Goal: Task Accomplishment & Management: Use online tool/utility

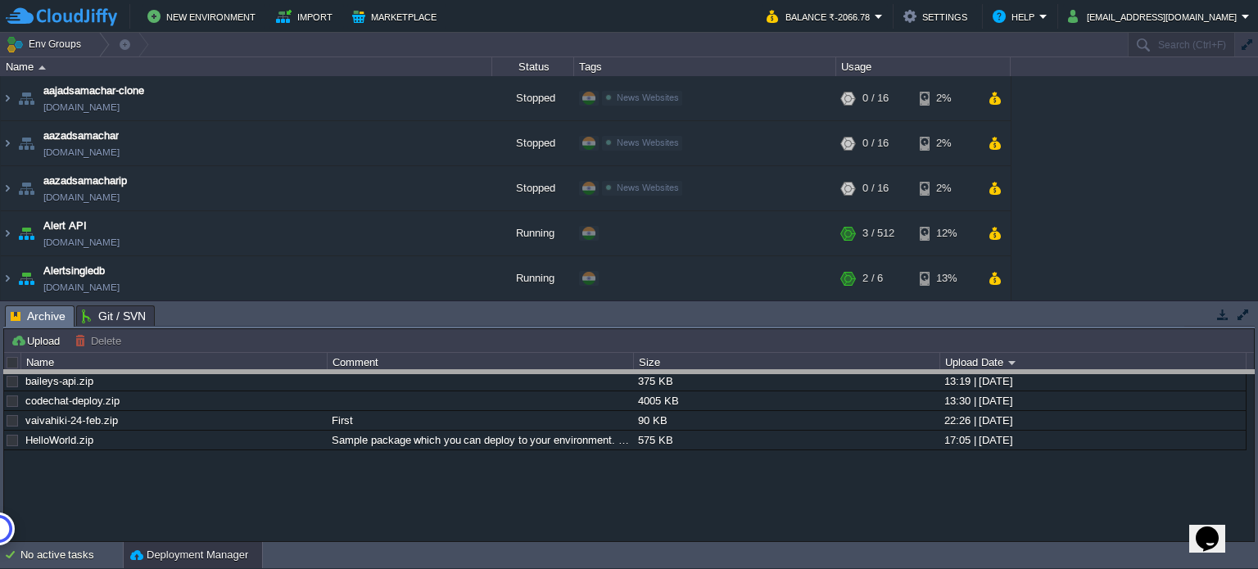
drag, startPoint x: 495, startPoint y: 311, endPoint x: 500, endPoint y: 379, distance: 68.2
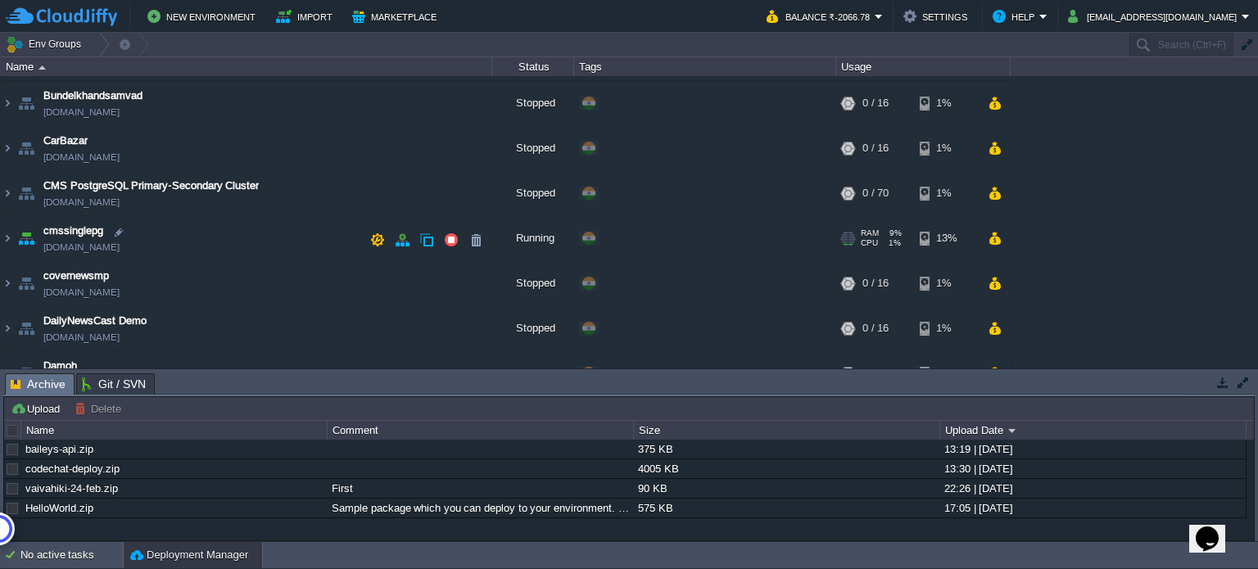
scroll to position [655, 0]
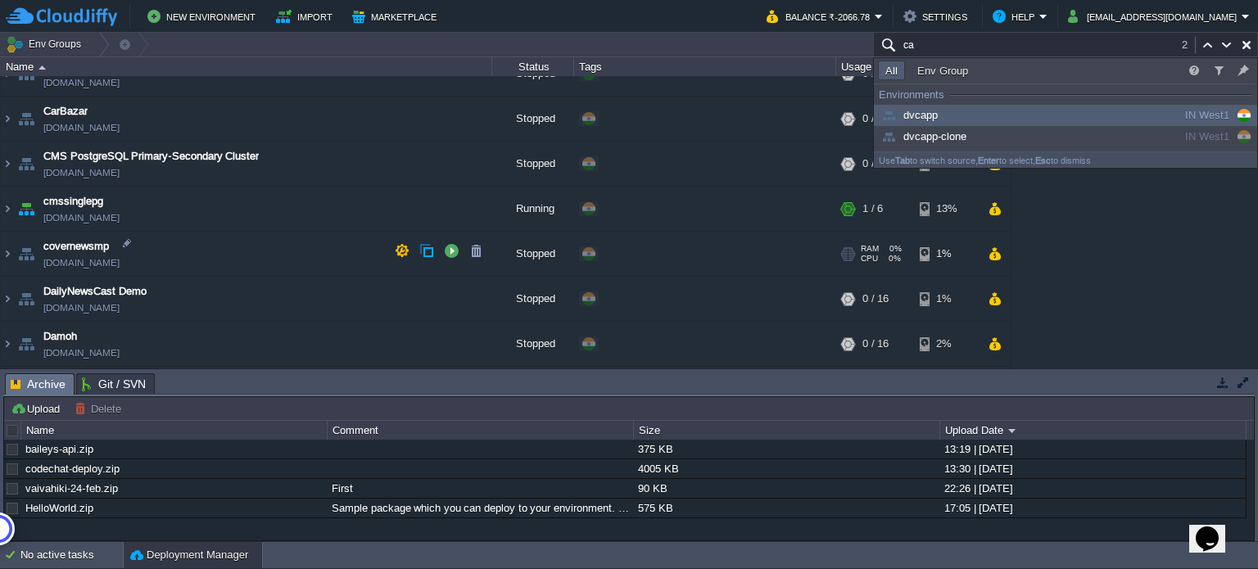
type input "c"
type input "cap"
click at [1153, 20] on button "[EMAIL_ADDRESS][DOMAIN_NAME]" at bounding box center [1155, 17] width 174 height 20
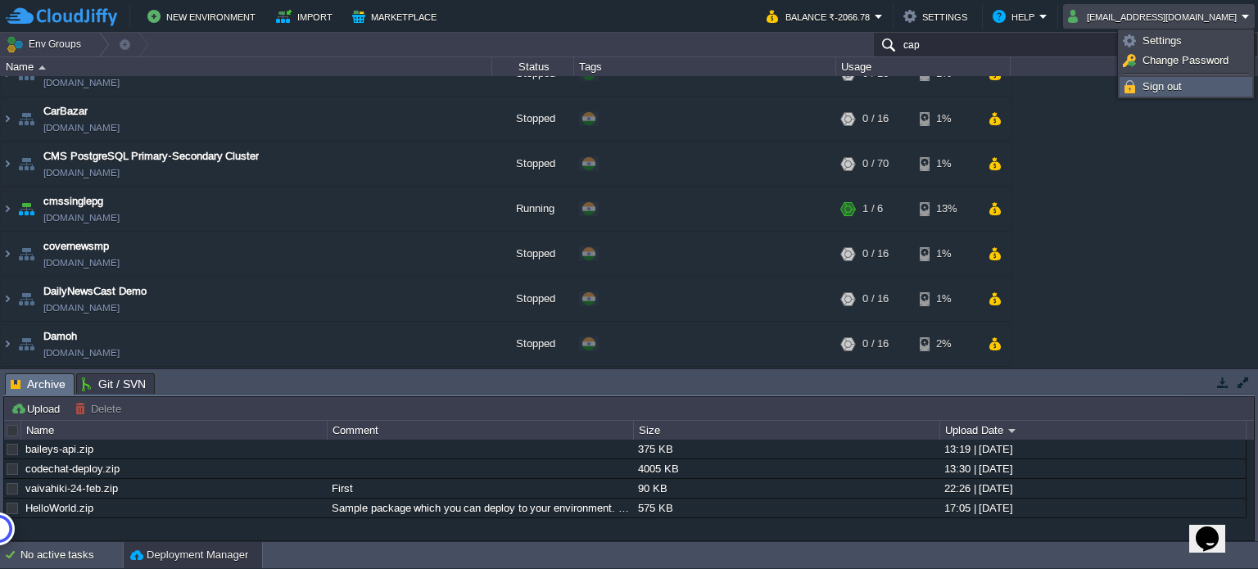
click at [1154, 84] on span "Sign out" at bounding box center [1162, 86] width 39 height 12
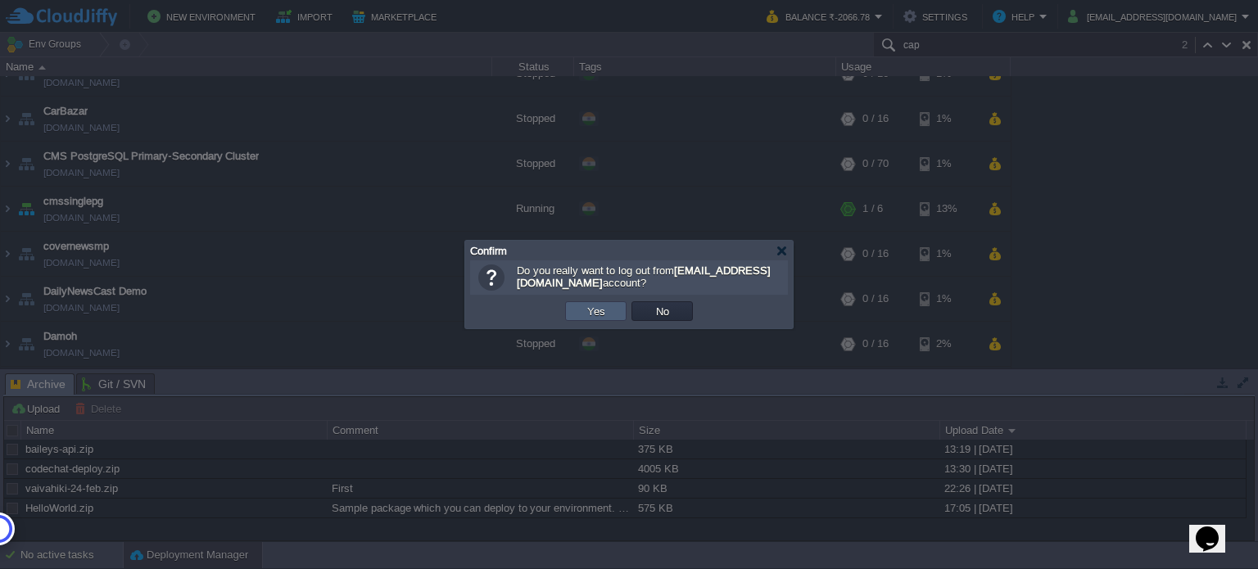
click at [599, 307] on button "Yes" at bounding box center [596, 311] width 28 height 15
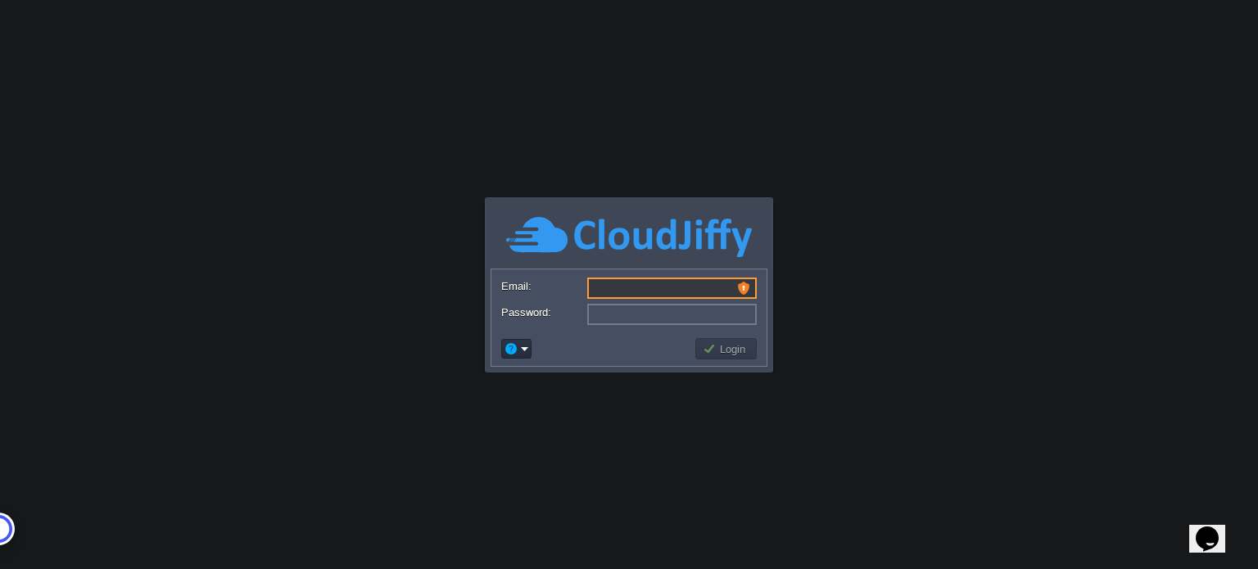
type input "[EMAIL_ADDRESS][DOMAIN_NAME]"
click at [560, 351] on td at bounding box center [596, 349] width 194 height 26
click at [717, 345] on button "Login" at bounding box center [727, 349] width 48 height 15
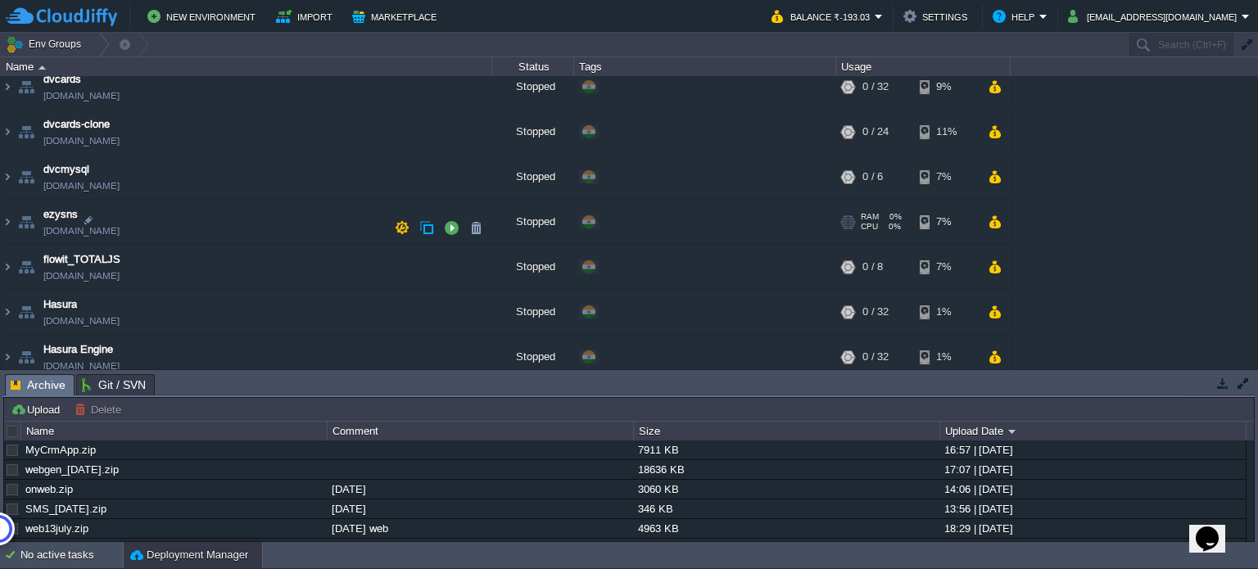
scroll to position [573, 0]
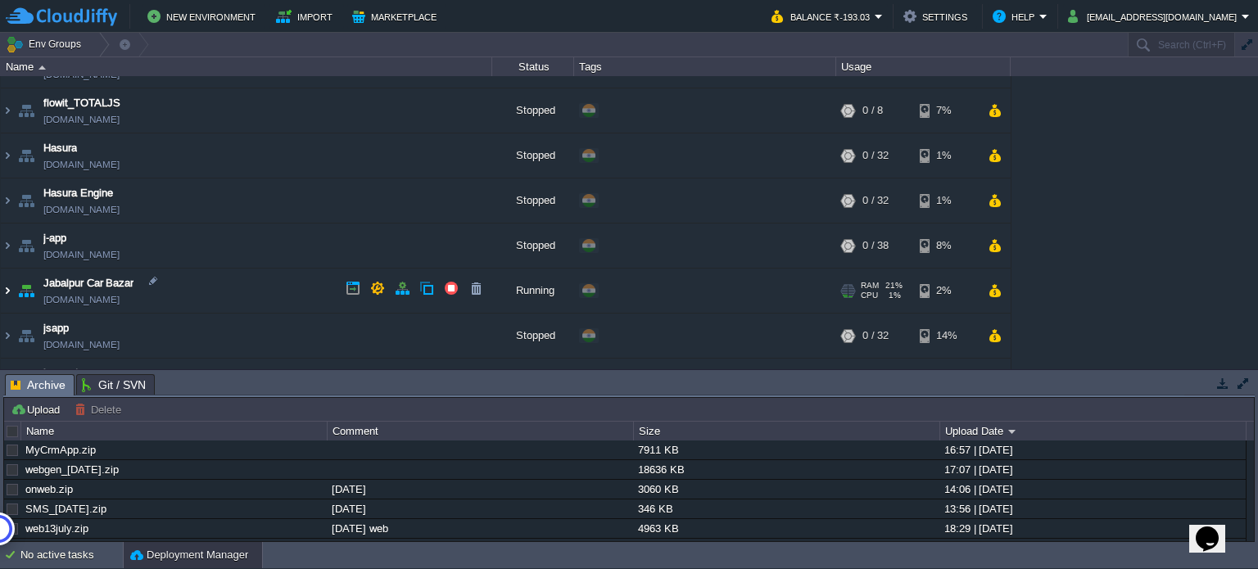
click at [4, 287] on img at bounding box center [7, 291] width 13 height 44
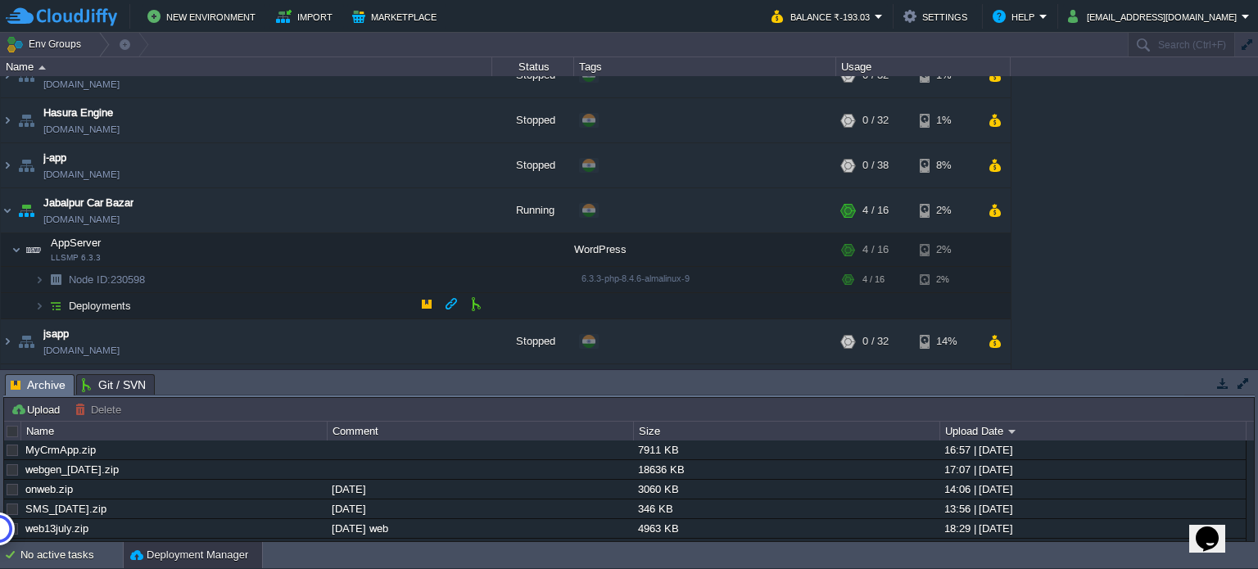
scroll to position [655, 0]
click at [34, 275] on img at bounding box center [39, 277] width 10 height 25
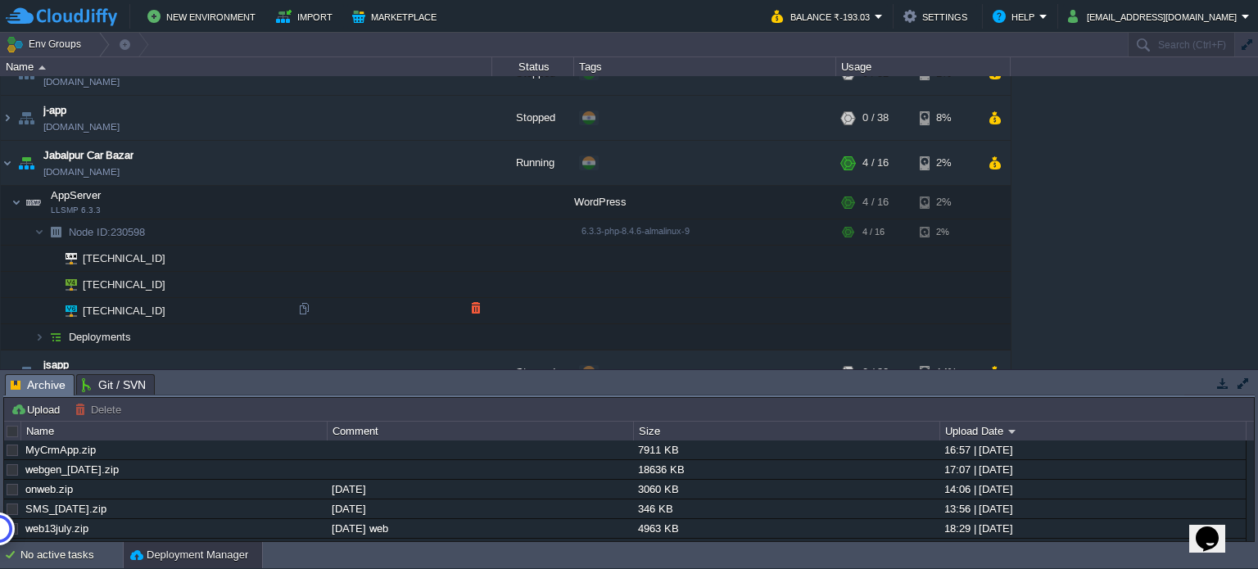
scroll to position [737, 0]
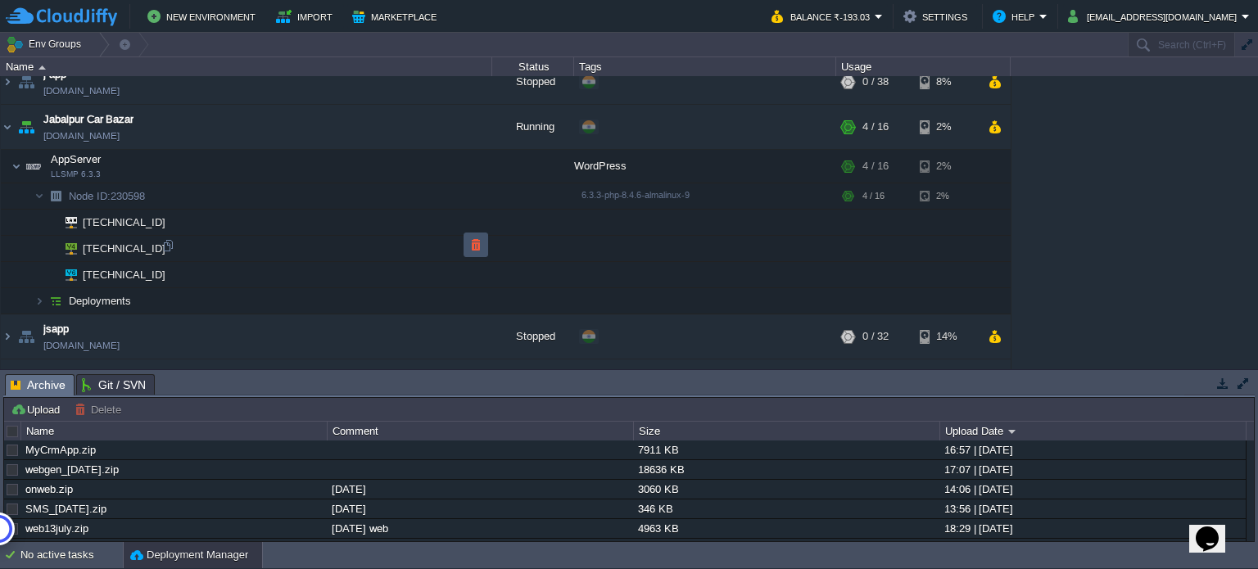
click at [477, 242] on button "button" at bounding box center [475, 245] width 15 height 15
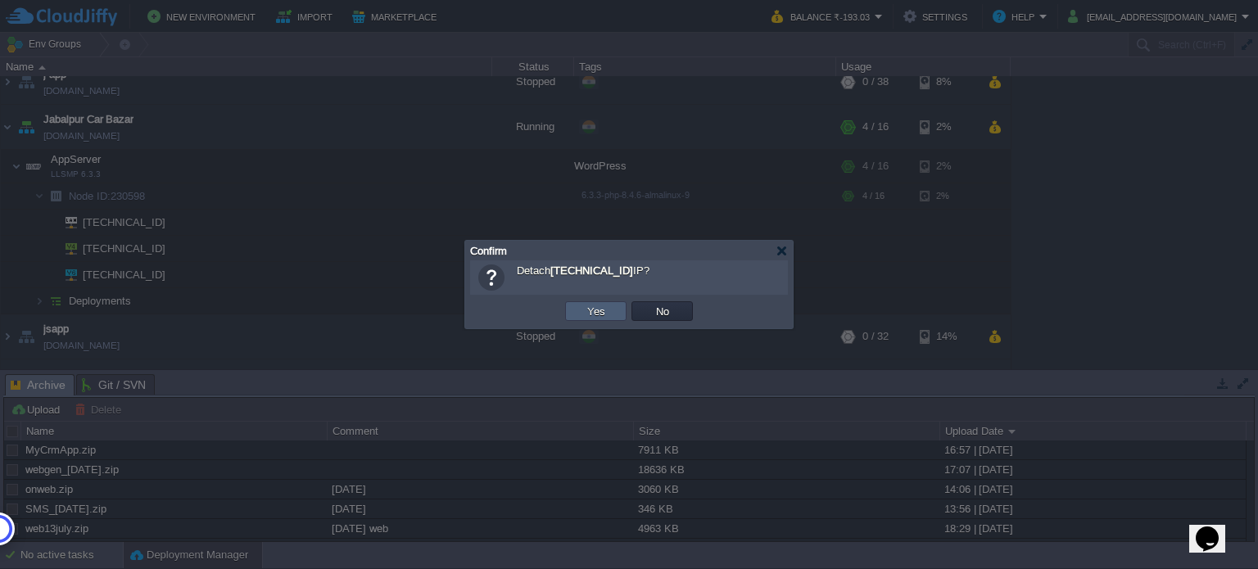
click at [602, 304] on button "Yes" at bounding box center [596, 311] width 28 height 15
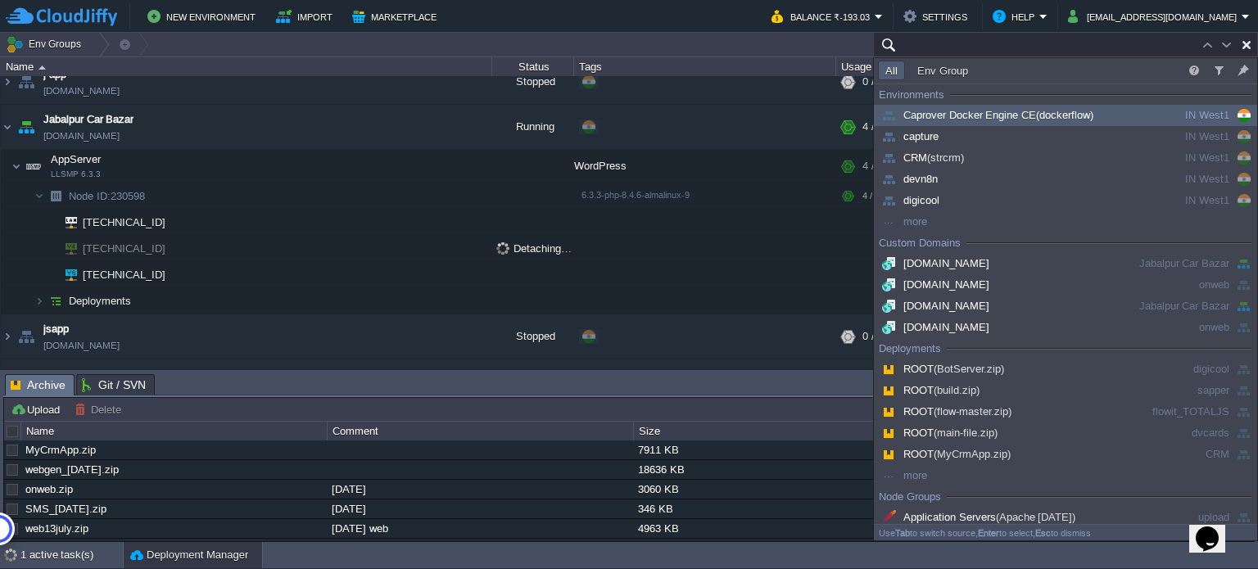
type input "Search (Ctrl+F)"
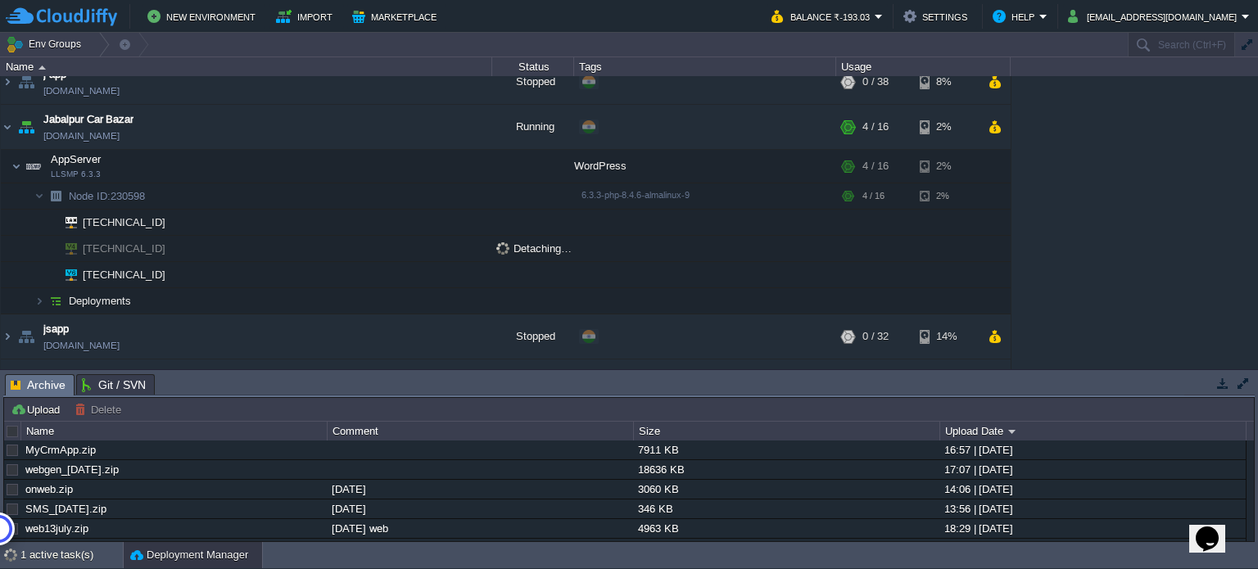
click at [391, 244] on td "103.205.141.14" at bounding box center [246, 249] width 491 height 26
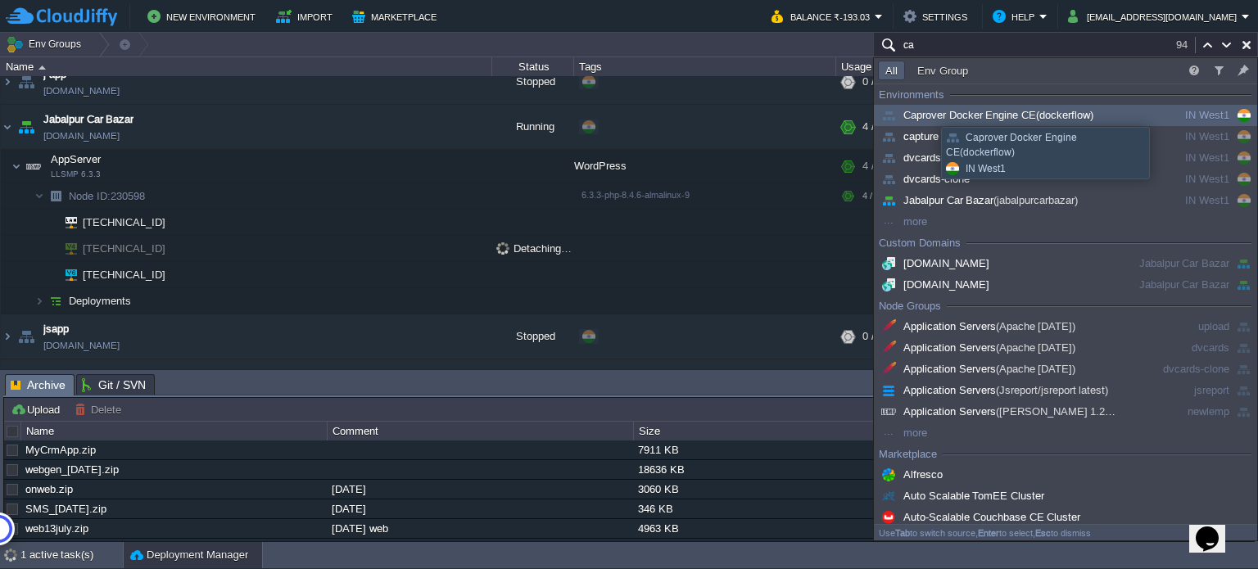
type input "ca"
click at [929, 112] on span "Caprover Docker Engine CE (dockerflow)" at bounding box center [985, 115] width 215 height 12
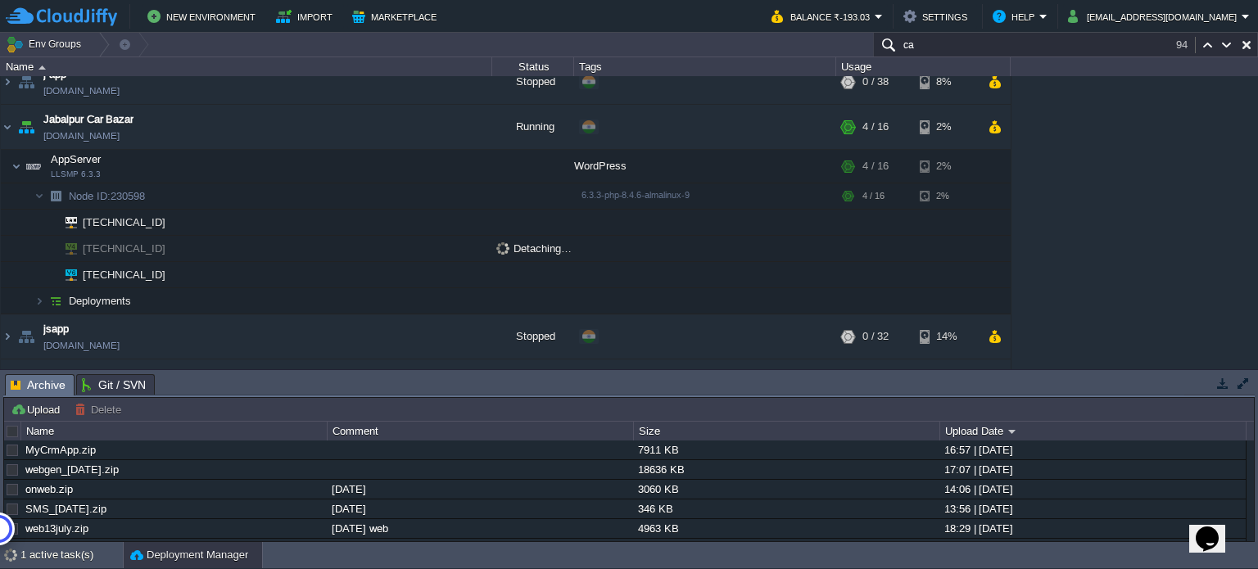
scroll to position [0, 0]
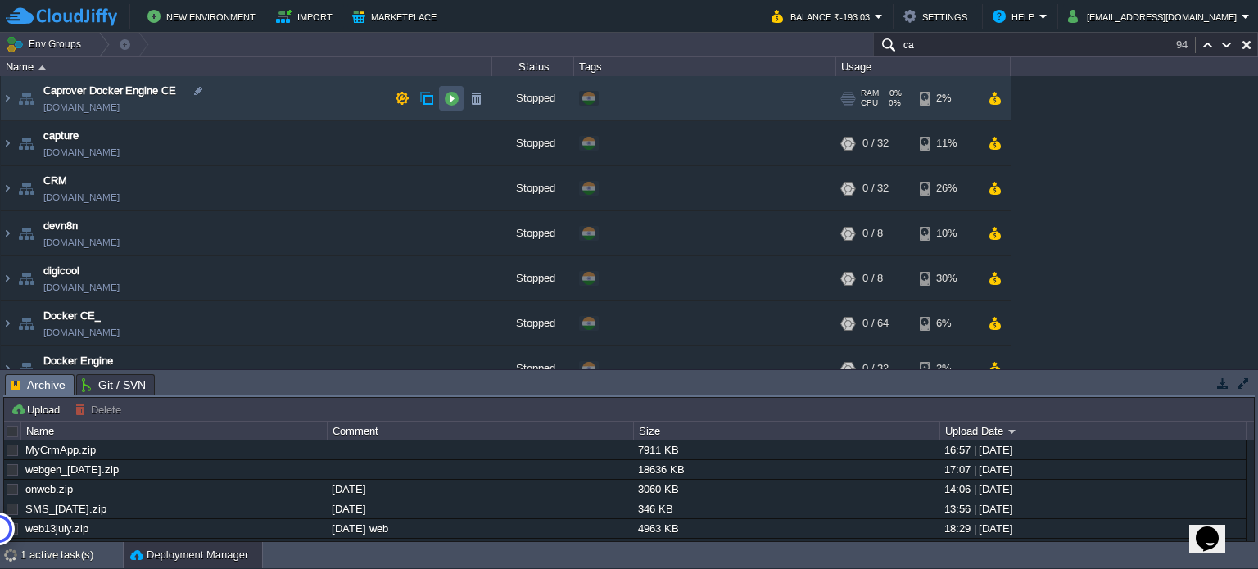
click at [450, 100] on button "button" at bounding box center [451, 98] width 15 height 15
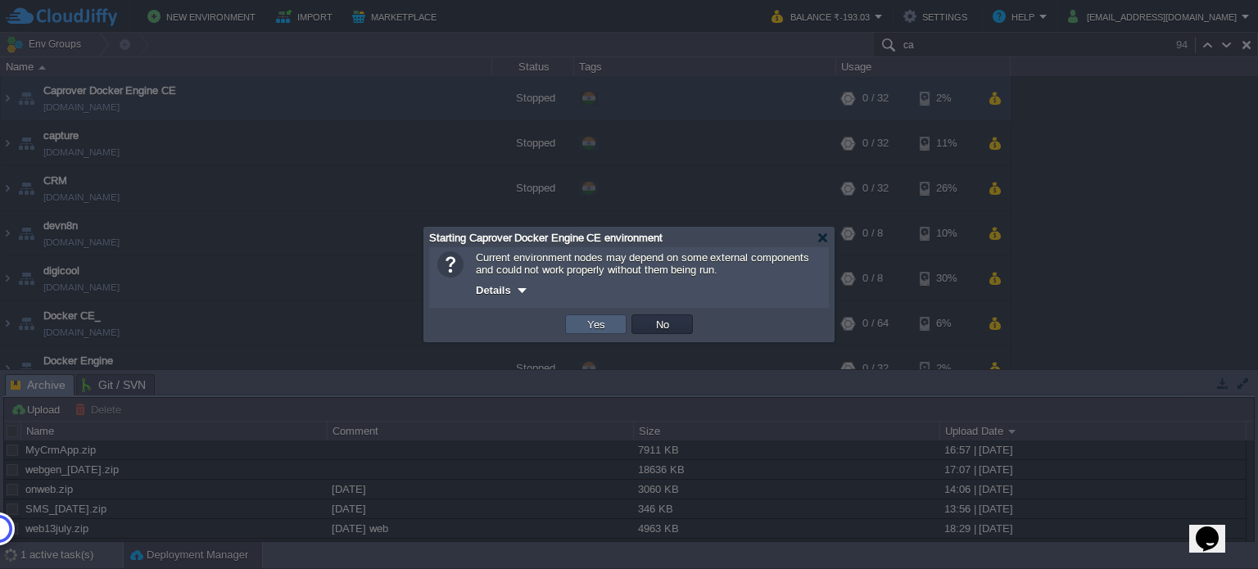
click at [610, 324] on td "Yes" at bounding box center [595, 325] width 61 height 20
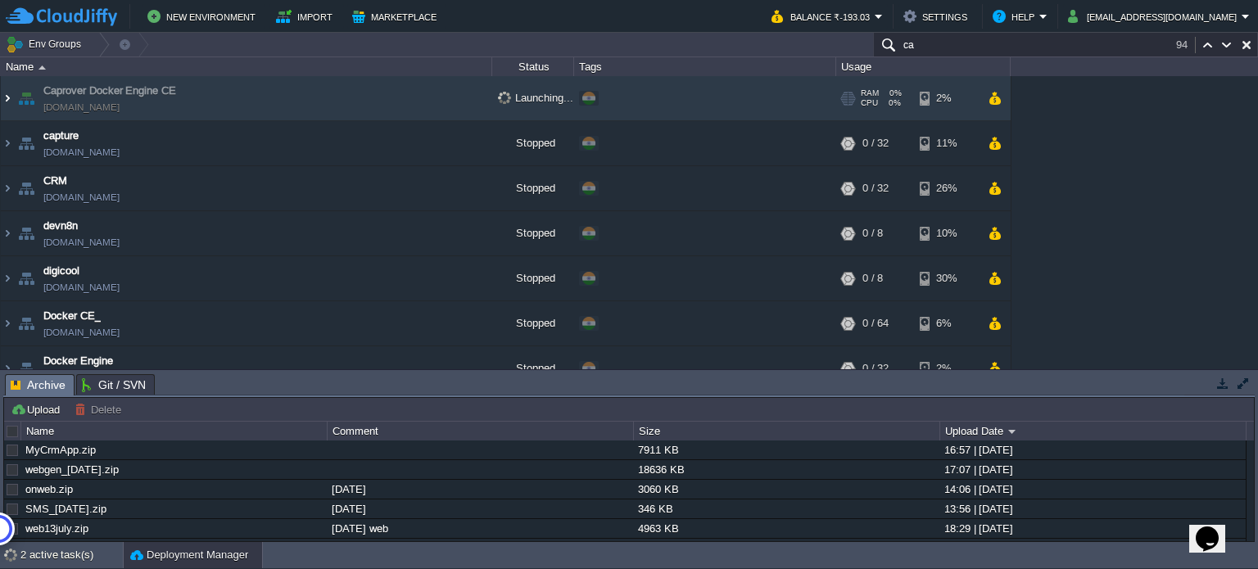
click at [11, 98] on img at bounding box center [7, 98] width 13 height 44
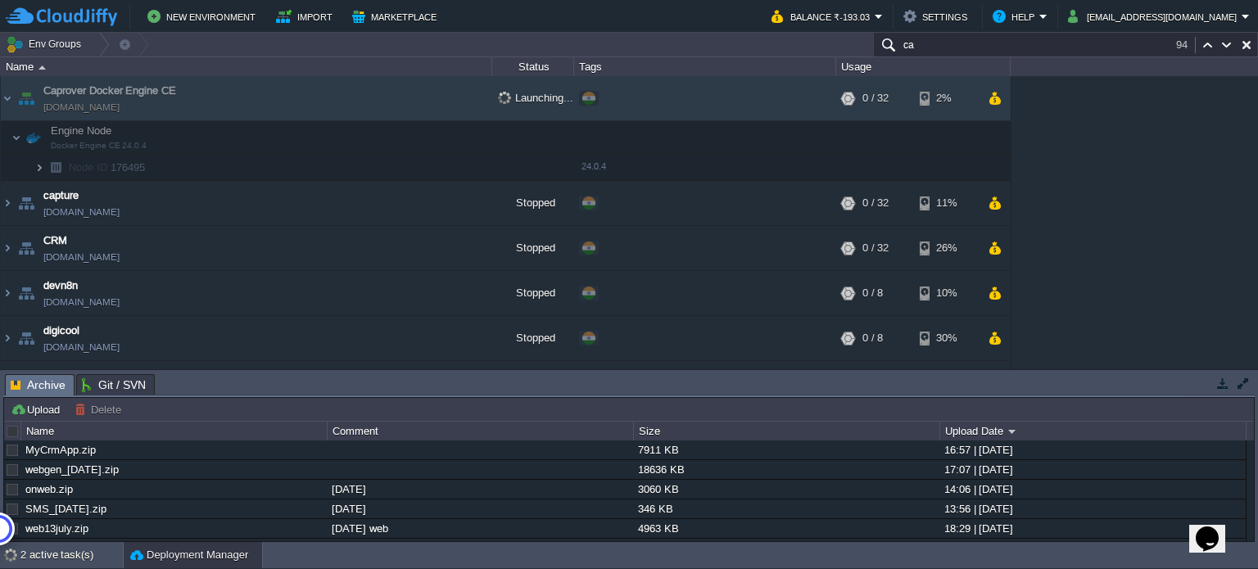
click at [36, 167] on img at bounding box center [39, 167] width 10 height 25
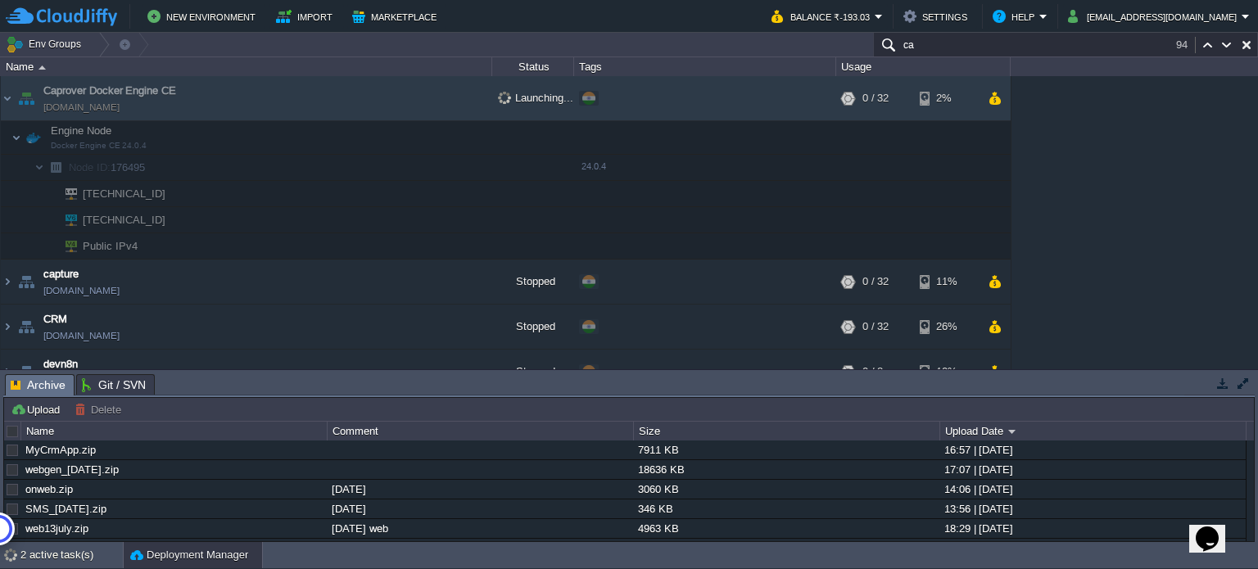
click at [295, 222] on td "2001:0df2:1000:3004:0000:0000:0000:2200" at bounding box center [246, 220] width 491 height 26
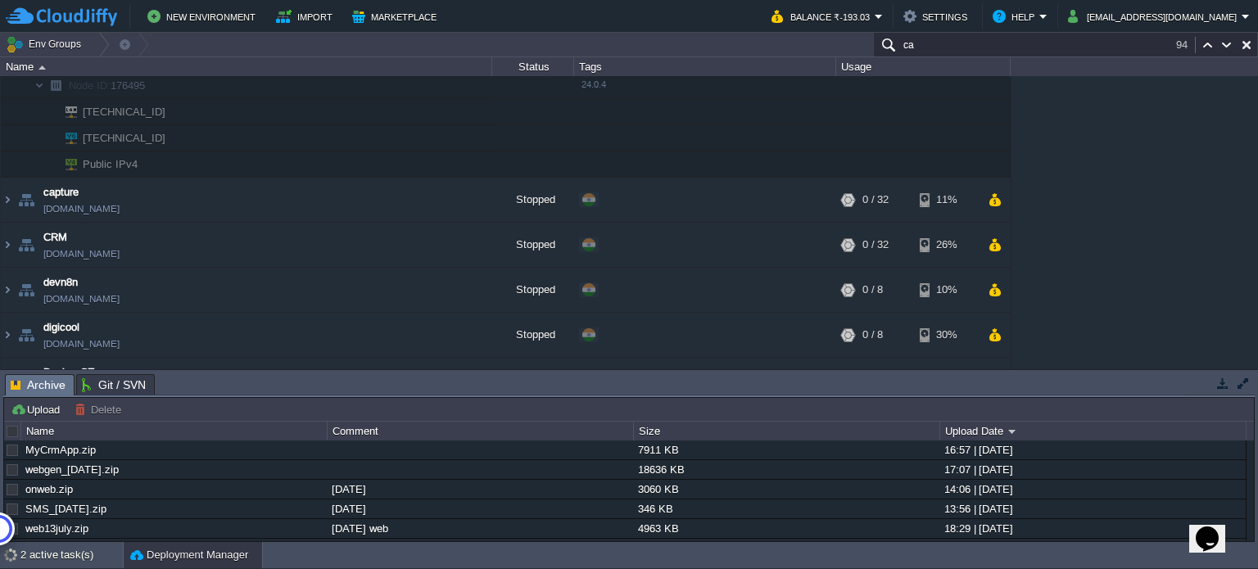
click at [161, 138] on span "2001:0df2:1000:3004:0000:0000:0000:2200" at bounding box center [124, 137] width 87 height 25
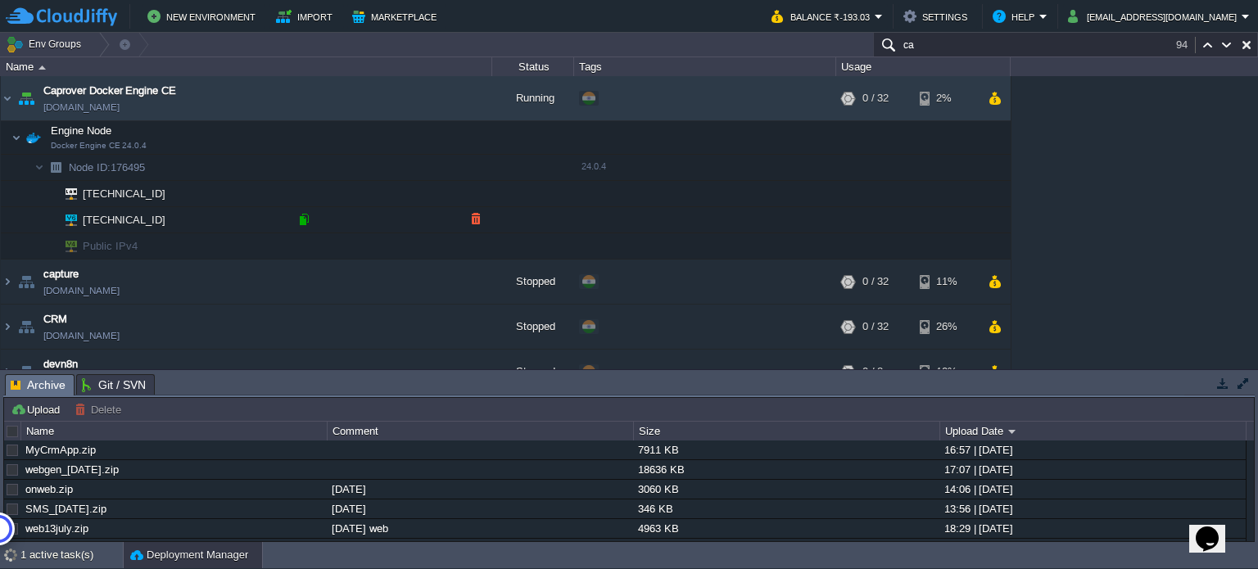
click at [299, 219] on div at bounding box center [303, 219] width 15 height 15
click at [117, 242] on span "Public IPv4" at bounding box center [110, 245] width 59 height 25
click at [124, 244] on span "Public IPv4" at bounding box center [110, 245] width 59 height 25
click at [472, 238] on button "button" at bounding box center [475, 245] width 15 height 15
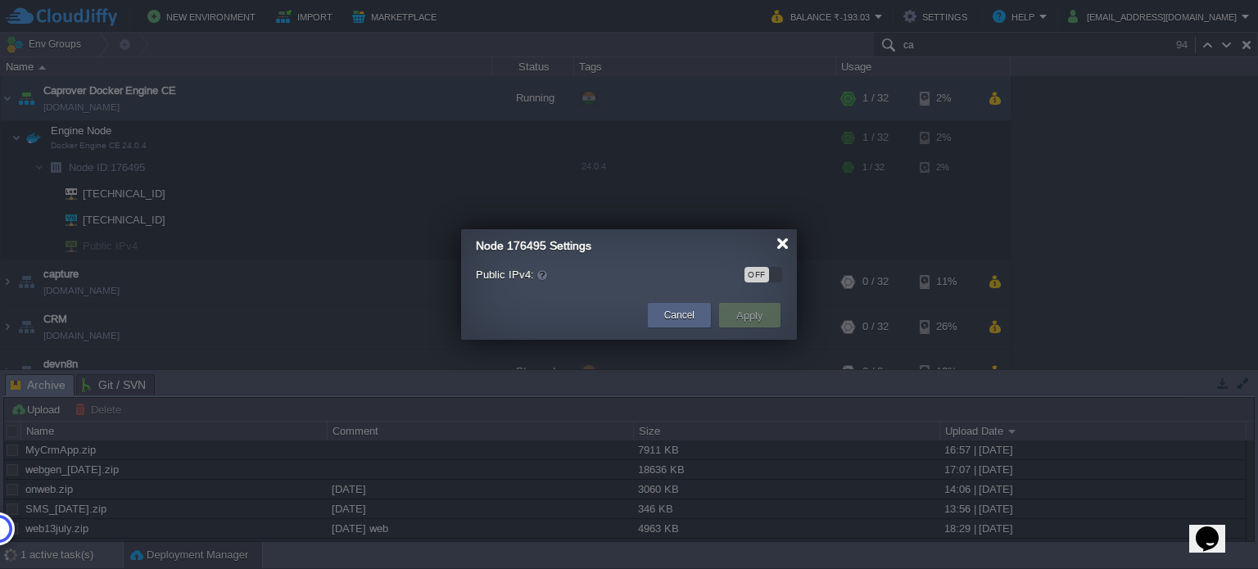
click at [780, 242] on div at bounding box center [782, 244] width 12 height 12
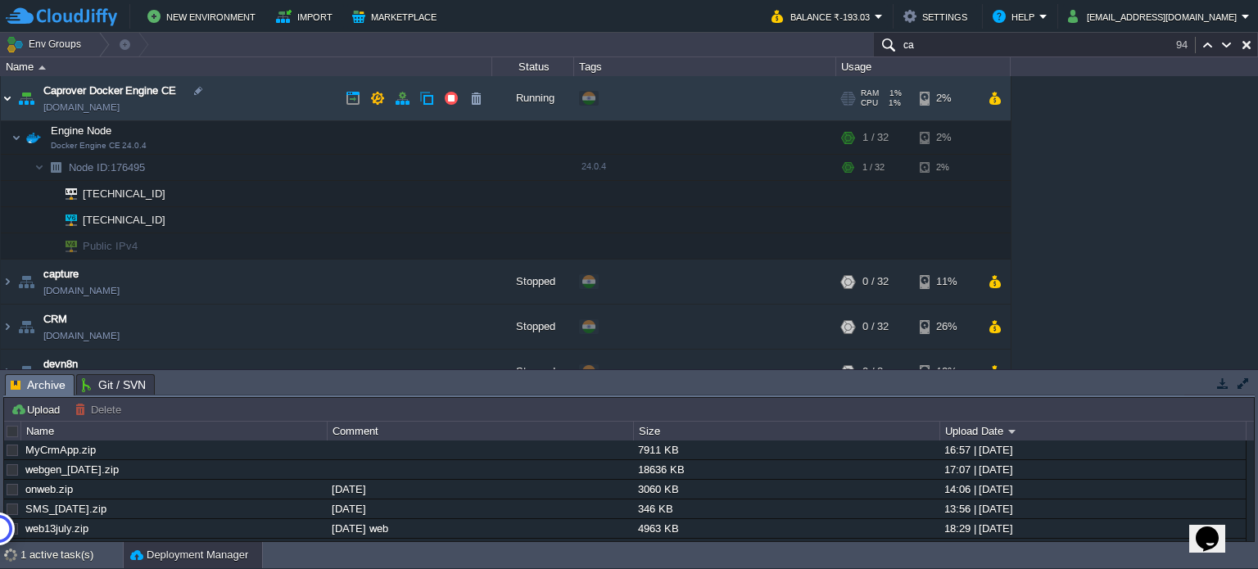
click at [1, 97] on img at bounding box center [7, 98] width 13 height 44
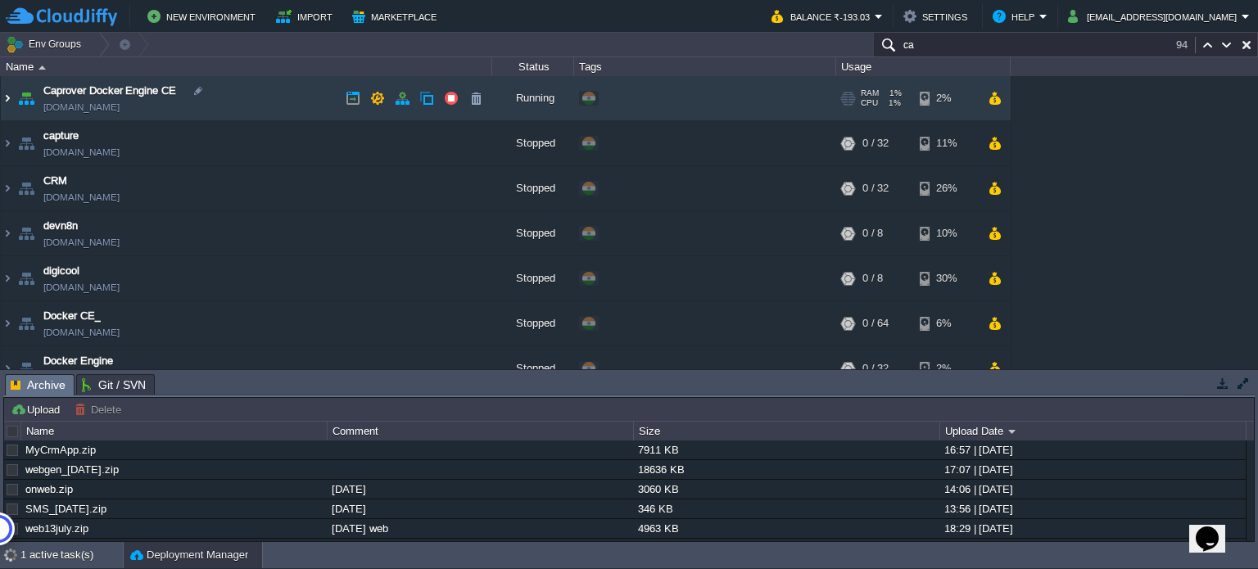
click at [1, 97] on img at bounding box center [7, 98] width 13 height 44
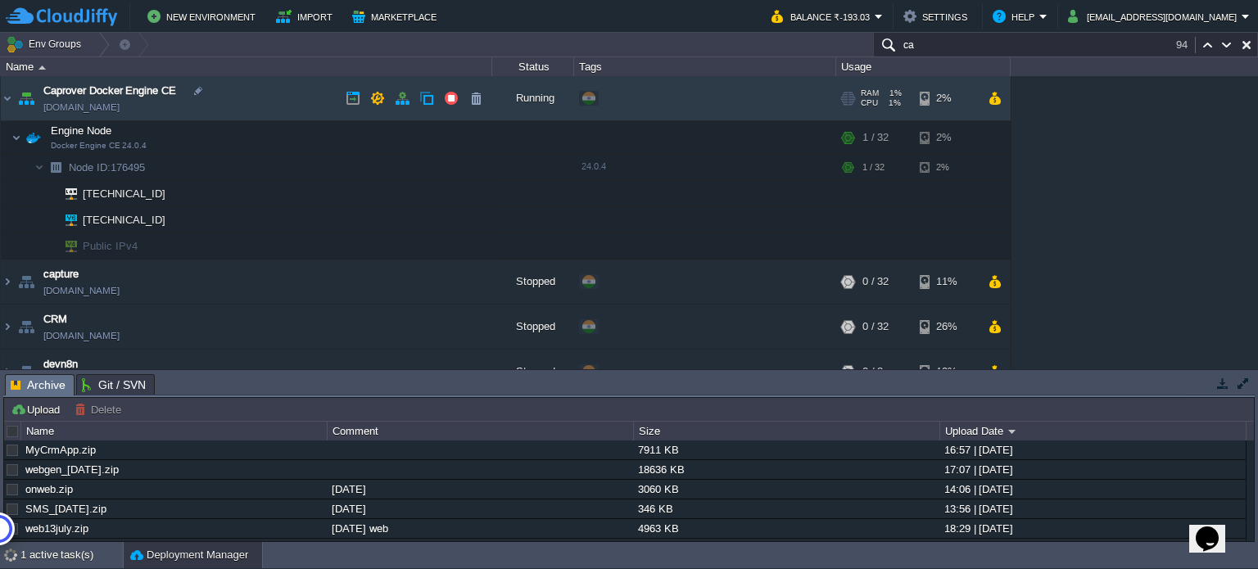
click at [75, 90] on span "Caprover Docker Engine CE" at bounding box center [109, 91] width 133 height 16
drag, startPoint x: 43, startPoint y: 84, endPoint x: 92, endPoint y: 91, distance: 49.6
click at [92, 91] on td "Caprover Docker Engine CE dockerflow.cloudjiffy.net" at bounding box center [246, 98] width 491 height 45
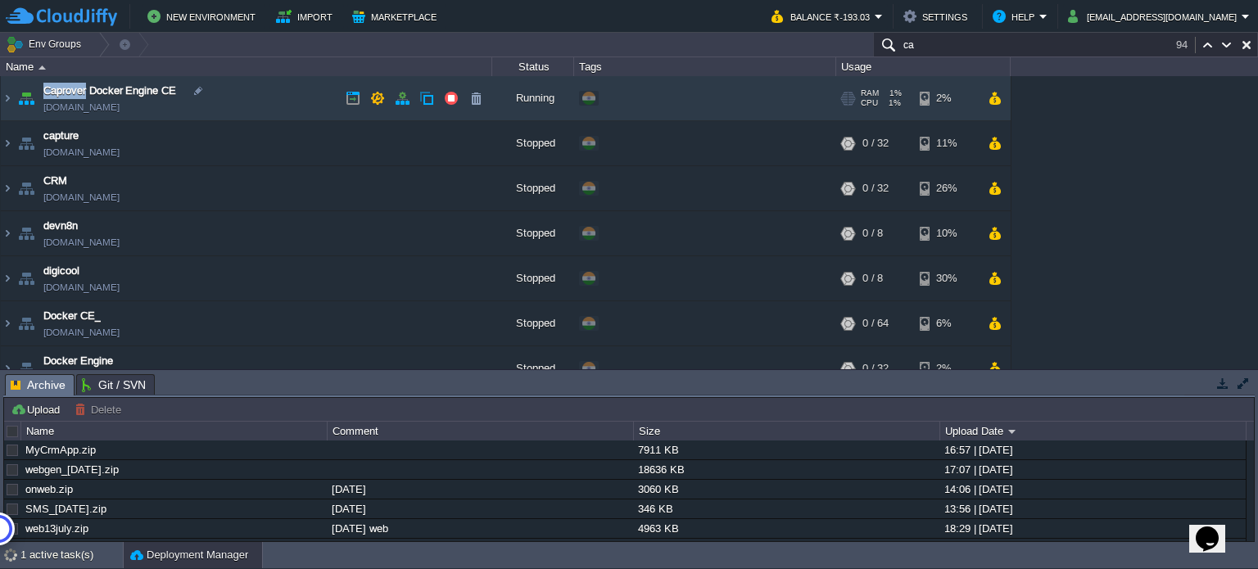
copy span "Caprover"
click at [446, 101] on button "button" at bounding box center [451, 98] width 15 height 15
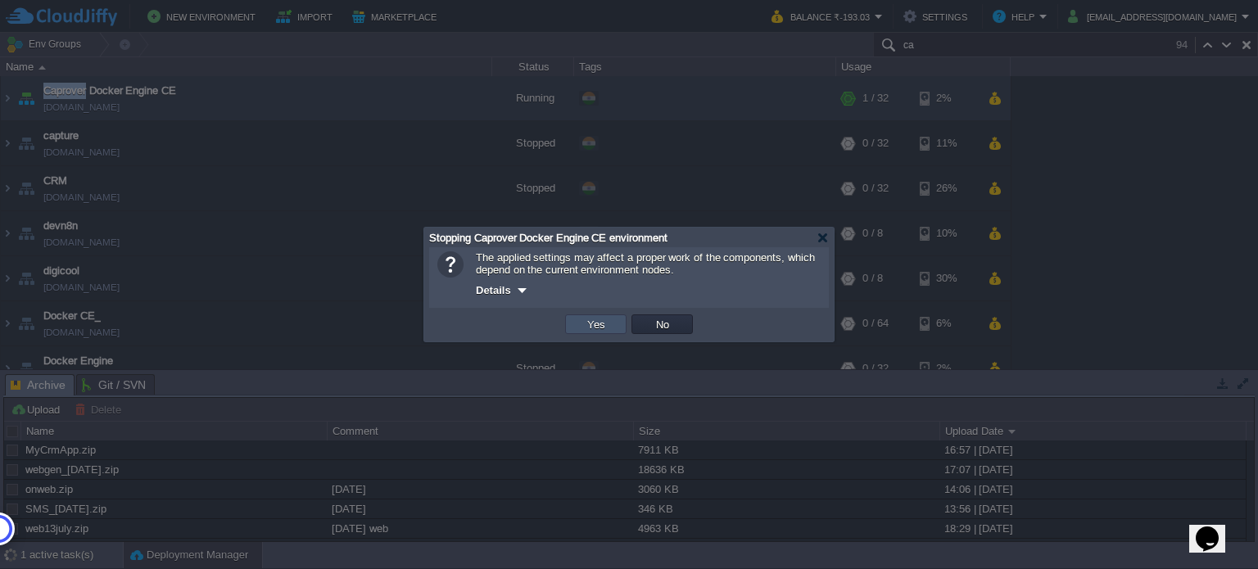
click at [597, 322] on button "Yes" at bounding box center [596, 324] width 28 height 15
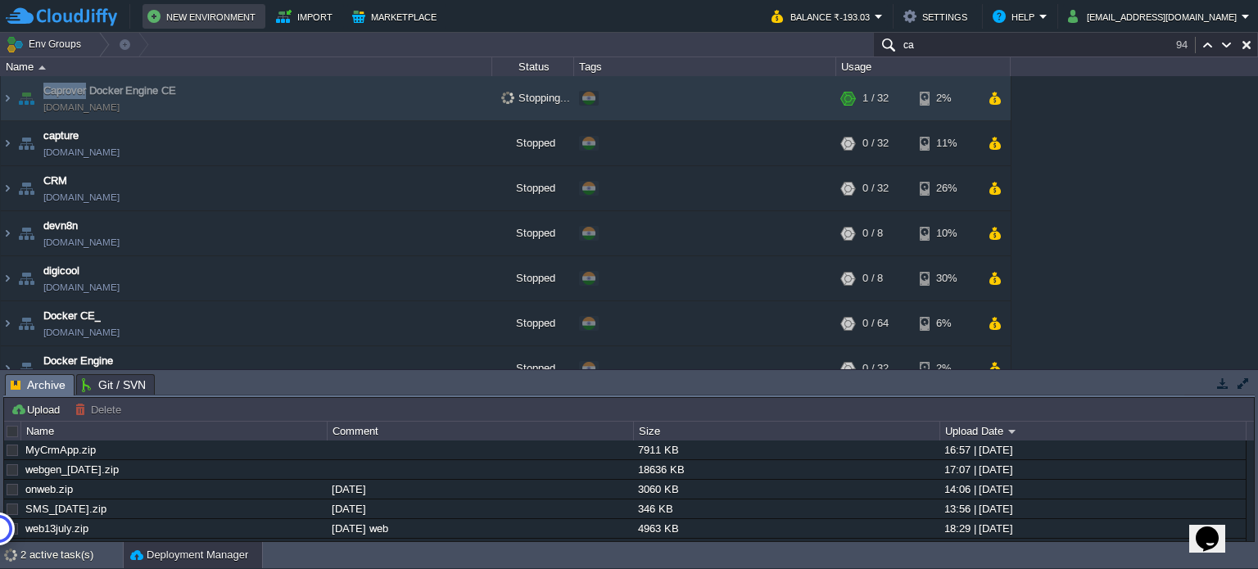
click at [207, 19] on button "New Environment" at bounding box center [203, 17] width 113 height 20
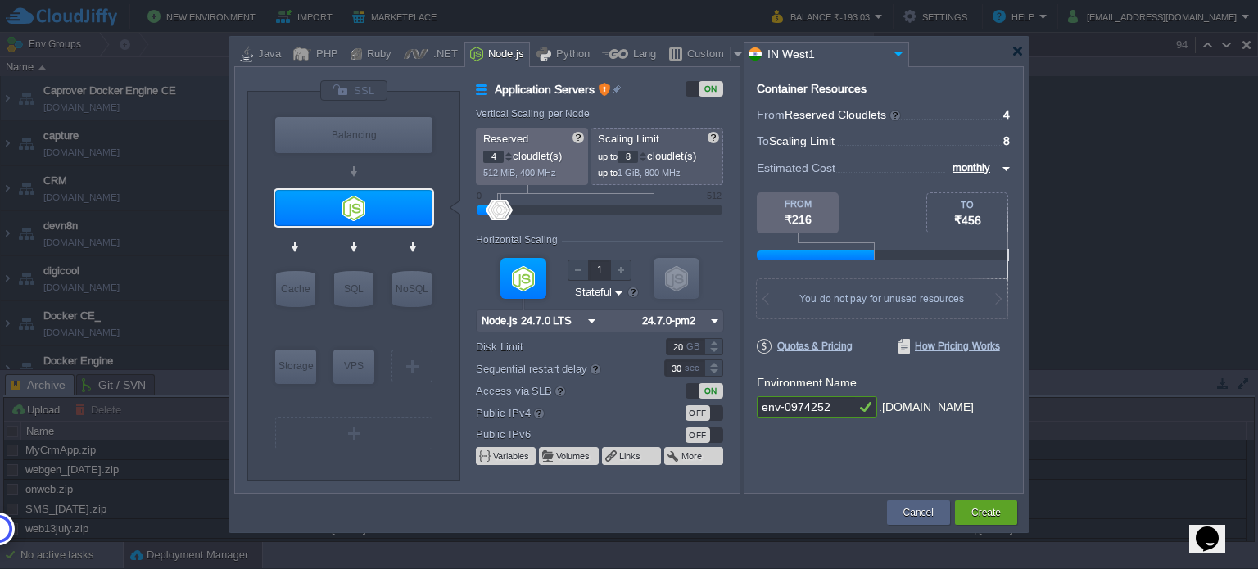
type input "Node.js 24.7.0 LTS"
click at [378, 207] on div at bounding box center [353, 208] width 157 height 36
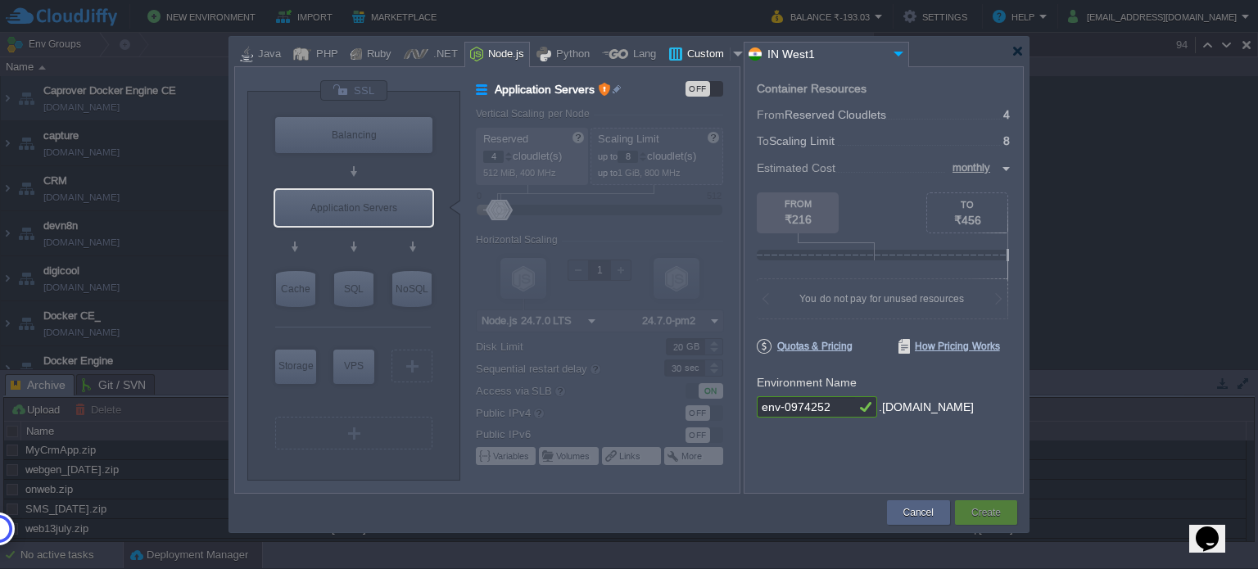
click at [687, 54] on div "Custom" at bounding box center [706, 55] width 48 height 25
type input "Application Servers"
type input "1"
type input "16"
type input "Docker Image"
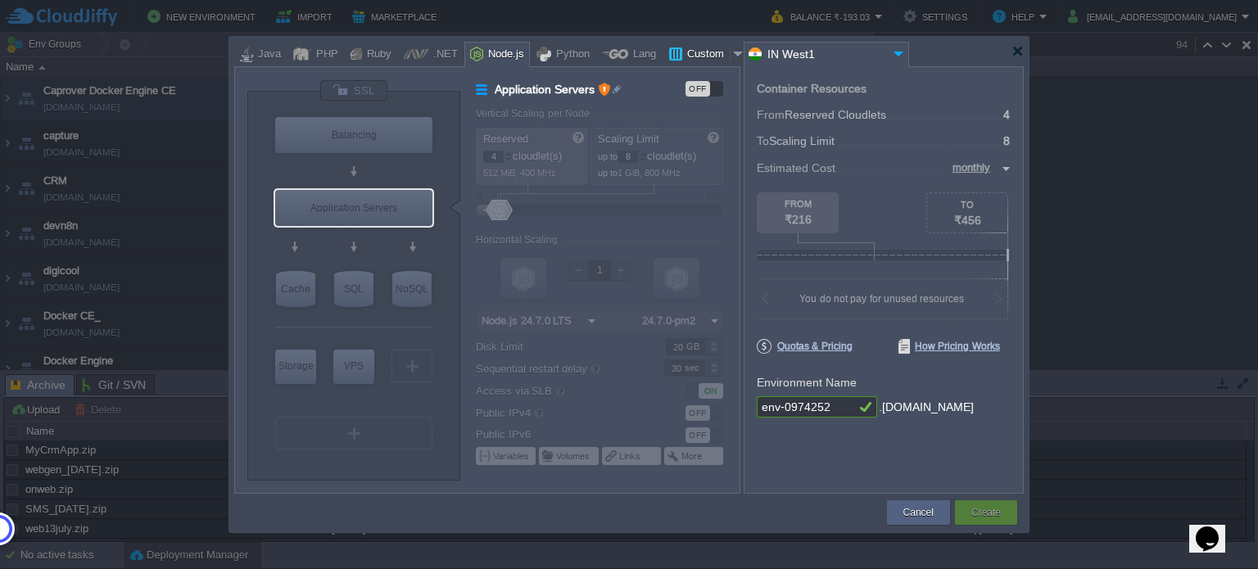
type input "Stateless"
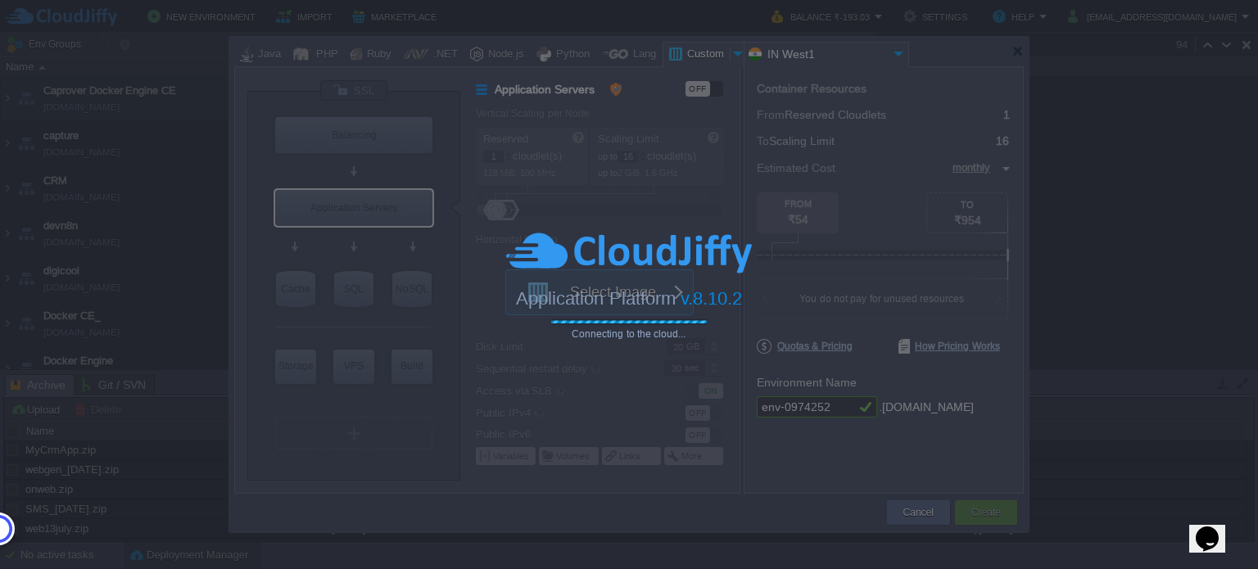
scroll to position [618, 0]
click at [629, 287] on span "Application Platform" at bounding box center [595, 297] width 159 height 20
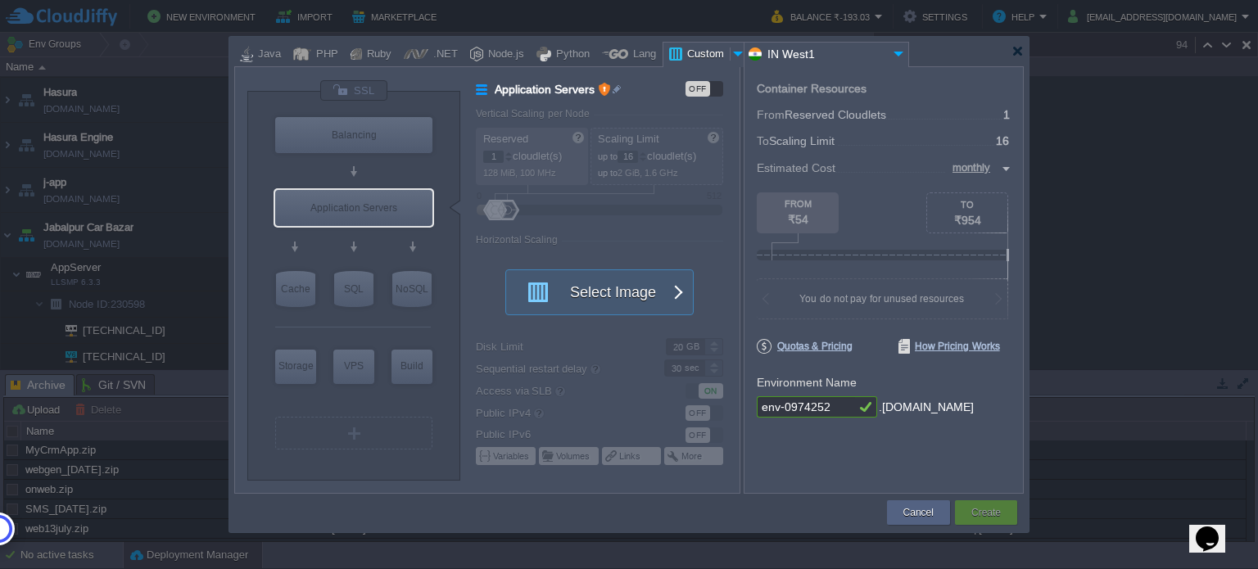
type input "Docker Image"
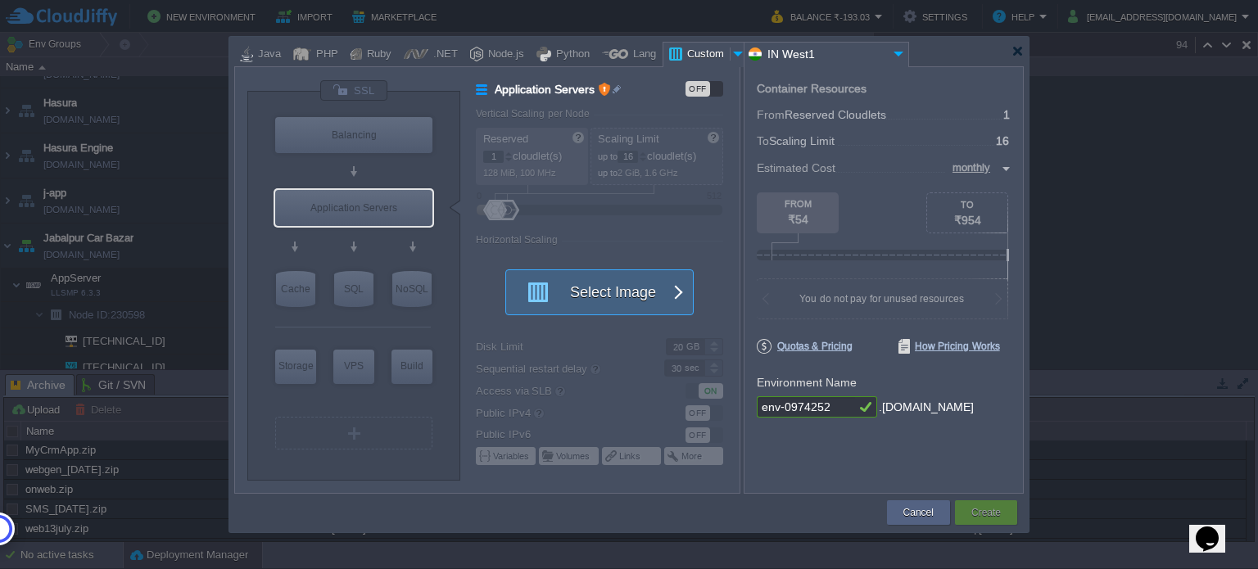
click at [579, 306] on button "Select Image" at bounding box center [590, 292] width 147 height 44
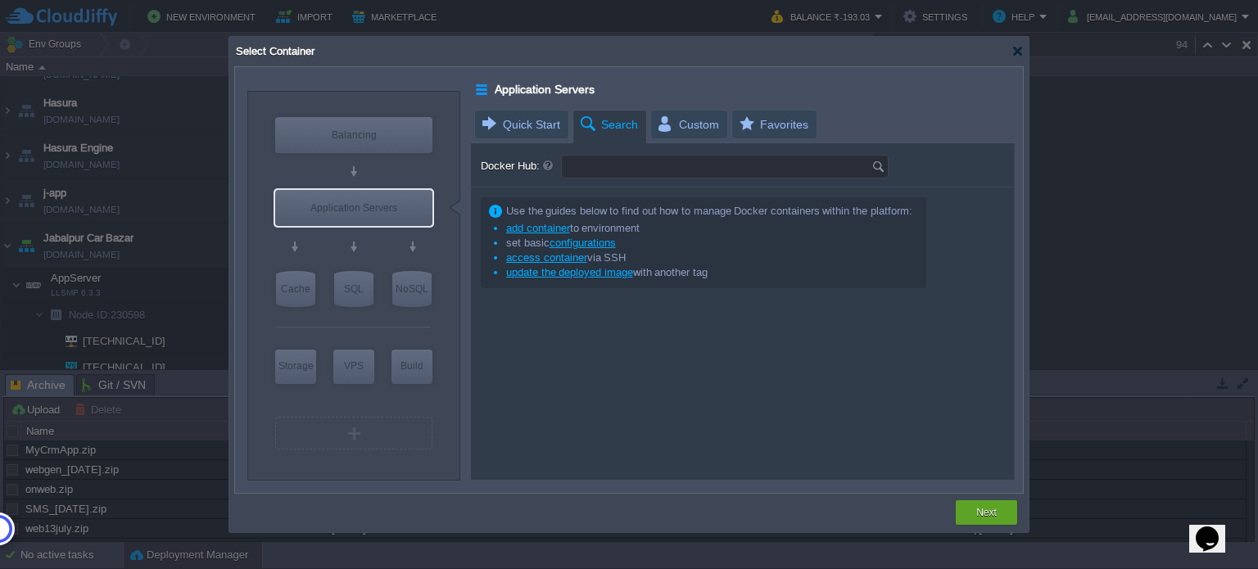
click at [626, 156] on input "Docker Hub:" at bounding box center [717, 167] width 310 height 22
click at [882, 166] on img at bounding box center [880, 167] width 18 height 22
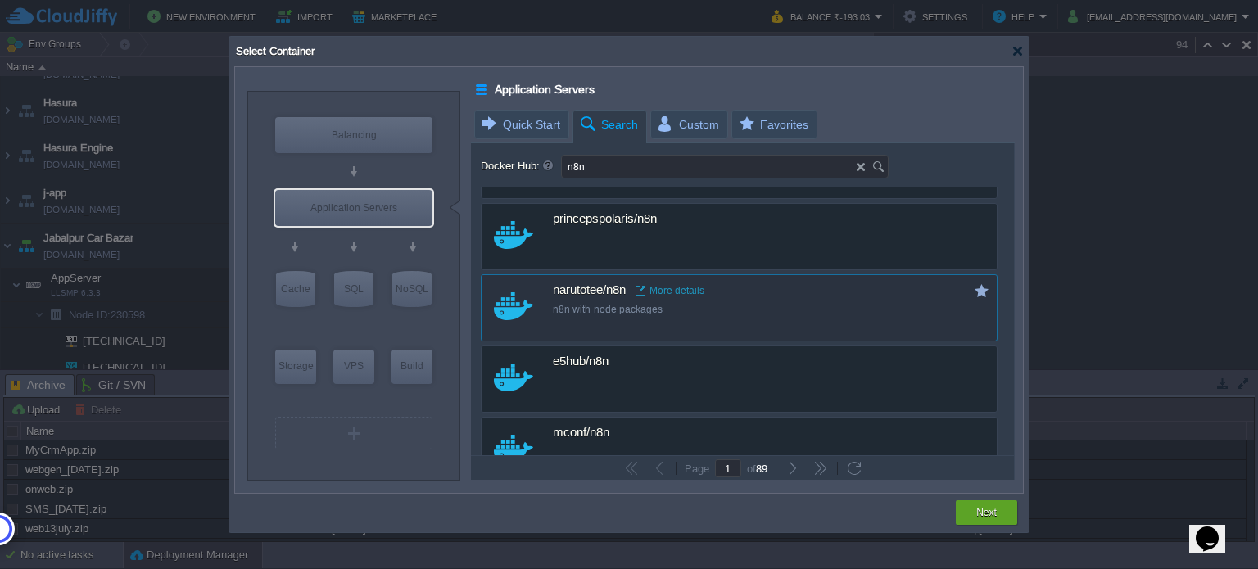
scroll to position [0, 0]
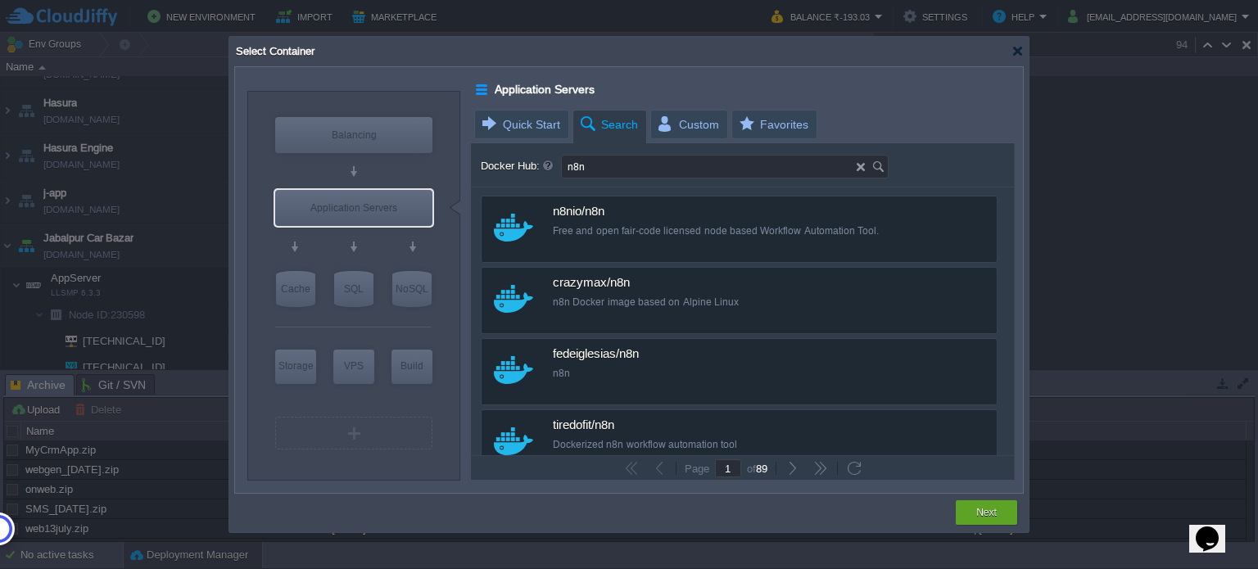
drag, startPoint x: 611, startPoint y: 167, endPoint x: 554, endPoint y: 168, distance: 57.3
click at [554, 168] on div "Docker Hub: n8n" at bounding box center [743, 167] width 525 height 24
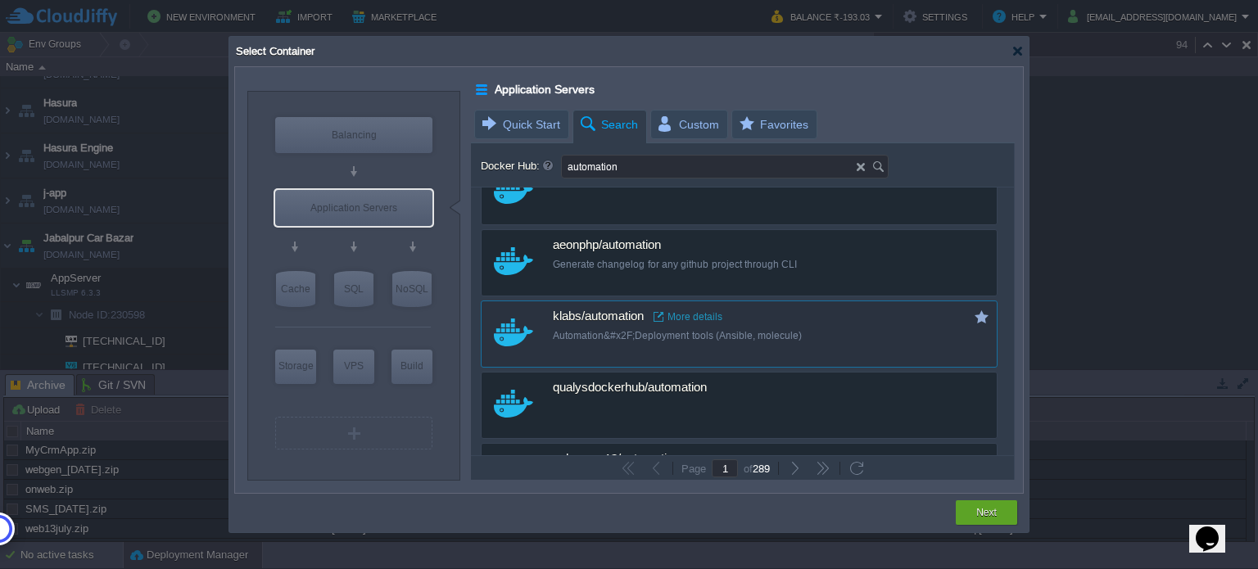
scroll to position [328, 0]
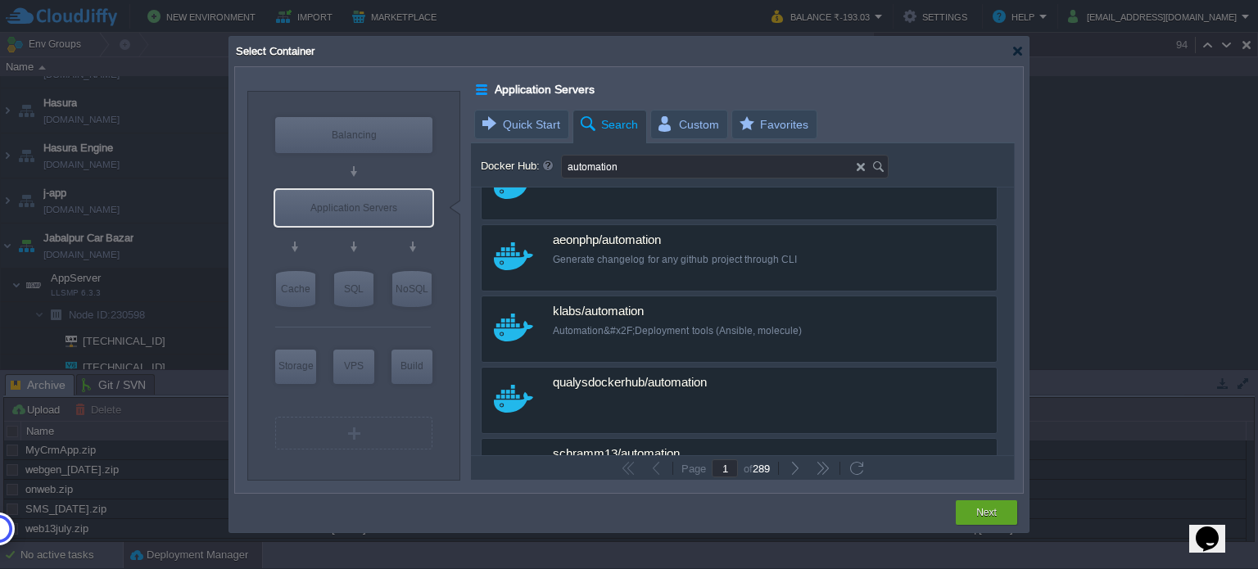
drag, startPoint x: 670, startPoint y: 163, endPoint x: 563, endPoint y: 171, distance: 107.6
click at [563, 171] on input "automation" at bounding box center [709, 167] width 295 height 22
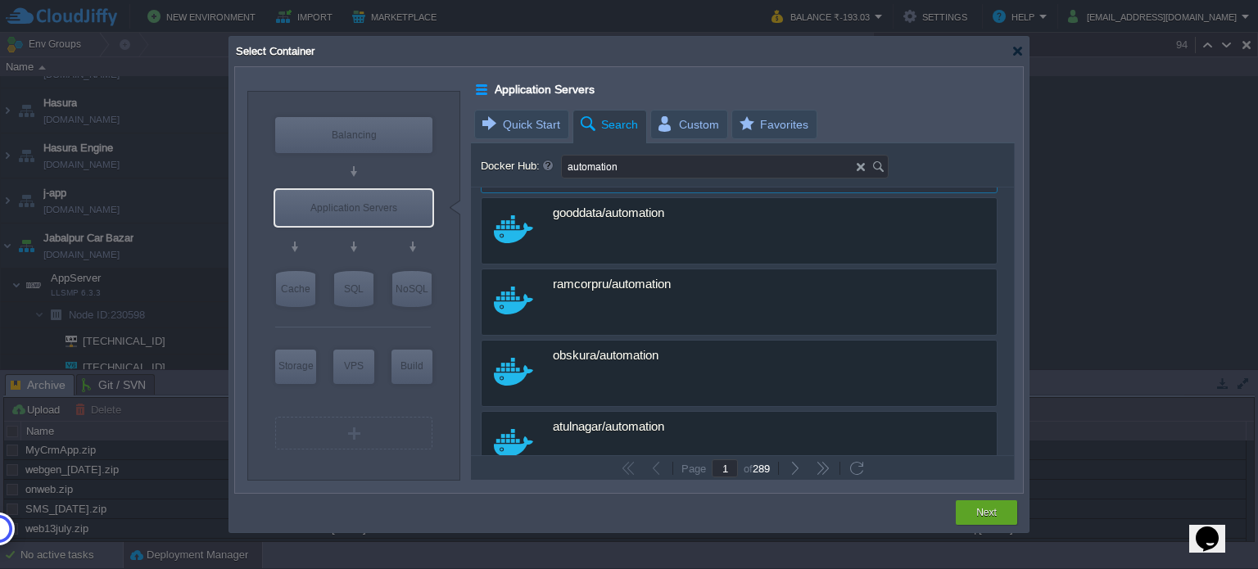
scroll to position [819, 0]
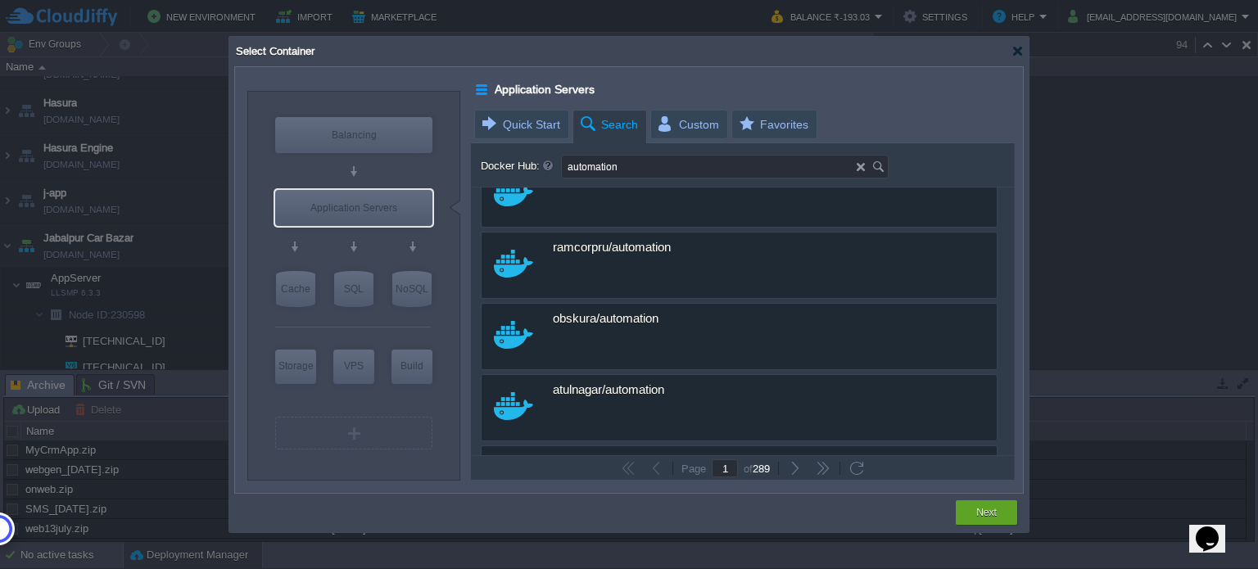
type input "Type repository name"
click at [859, 170] on div "Type repository name" at bounding box center [725, 167] width 328 height 24
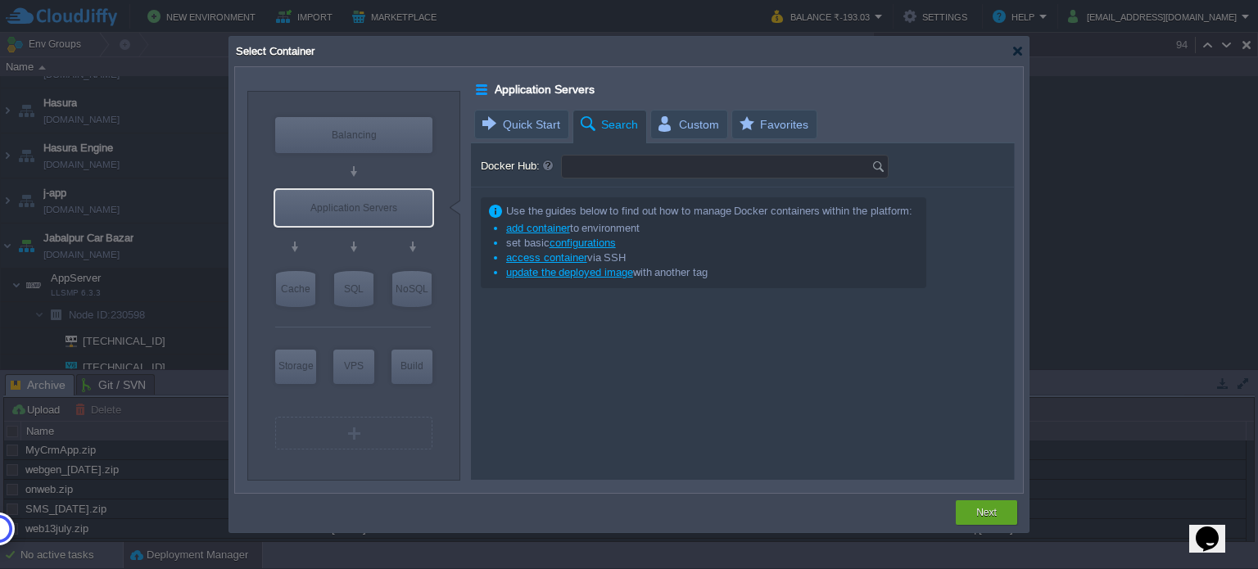
click at [770, 170] on input "Docker Hub:" at bounding box center [717, 167] width 310 height 22
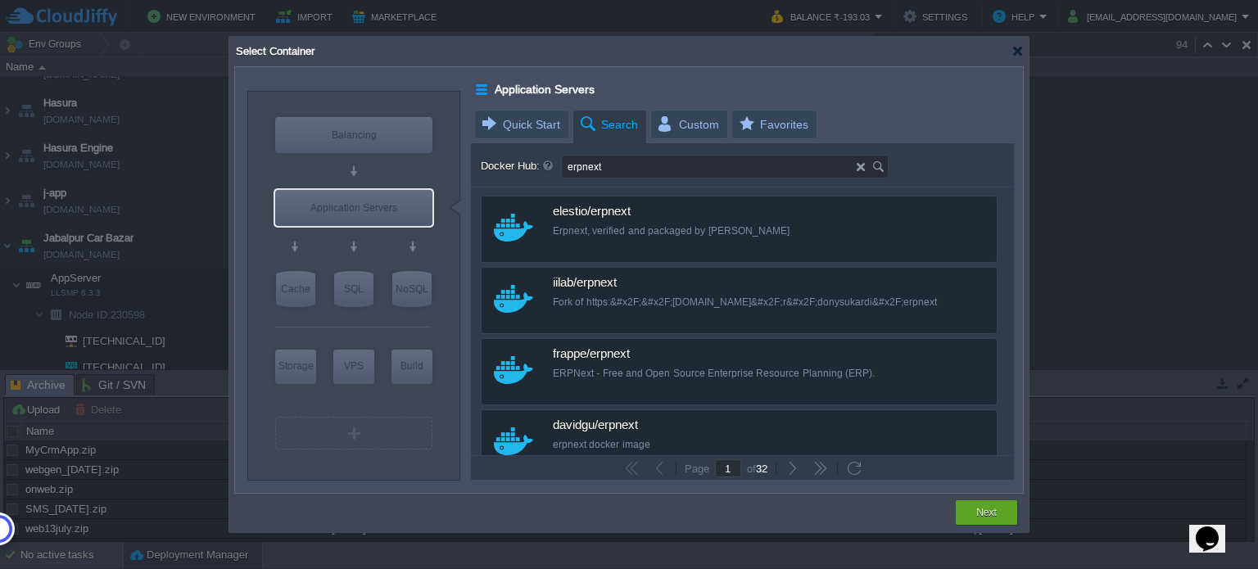
drag, startPoint x: 638, startPoint y: 170, endPoint x: 551, endPoint y: 166, distance: 86.9
click at [551, 166] on div "Docker Hub: erpnext" at bounding box center [743, 167] width 525 height 24
click at [1020, 54] on div at bounding box center [1017, 51] width 12 height 12
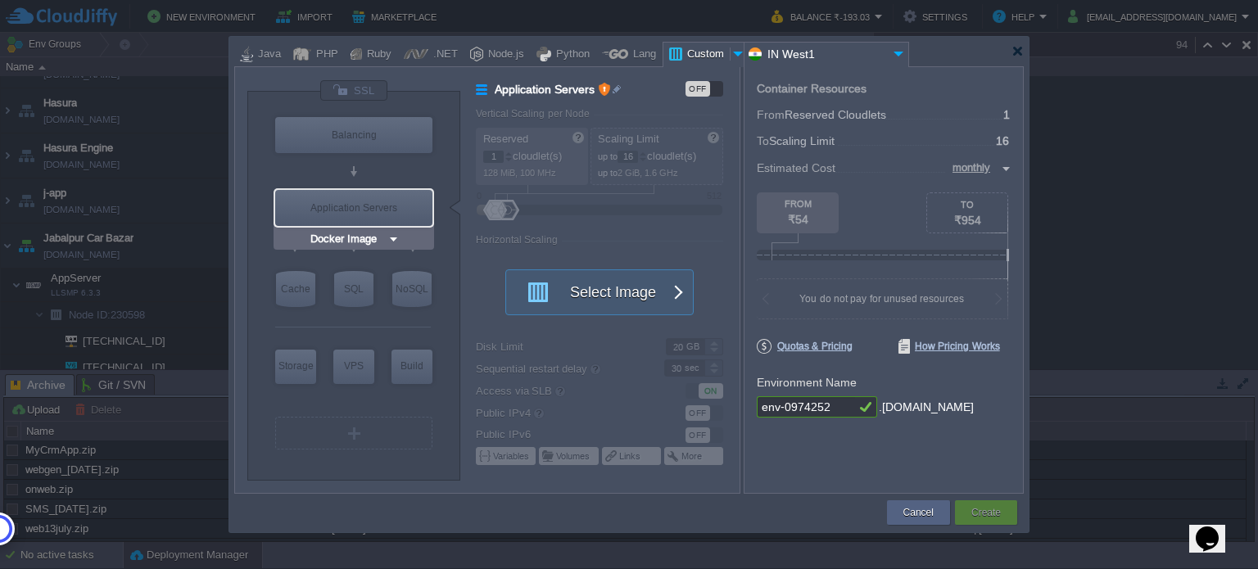
click at [378, 207] on div "Application Servers" at bounding box center [353, 208] width 157 height 36
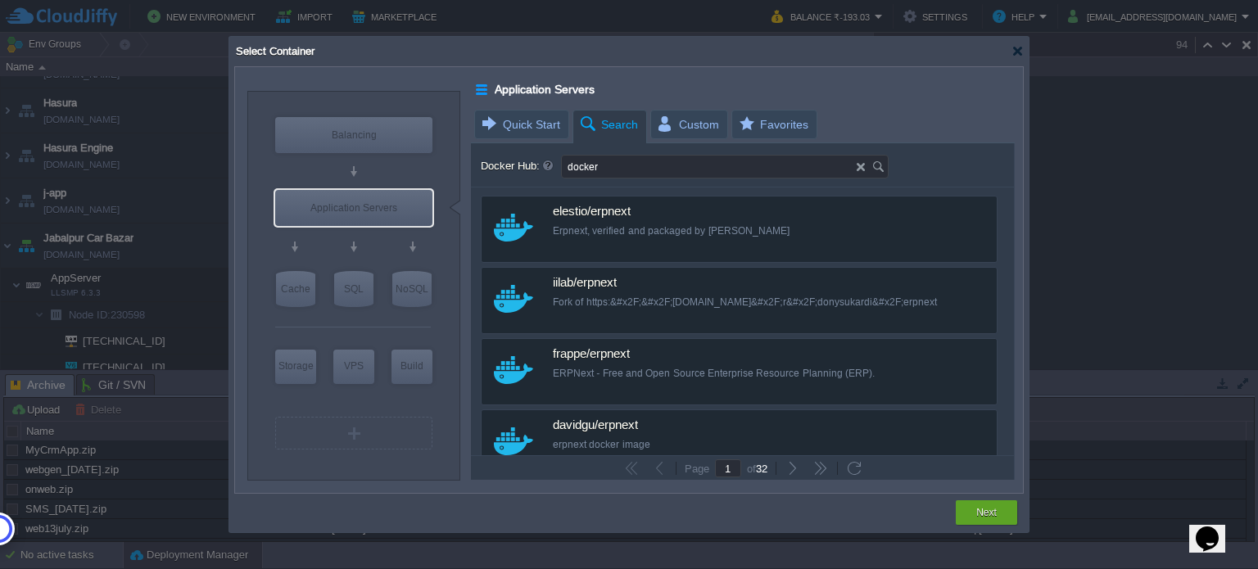
type input "docker"
click at [1016, 57] on div at bounding box center [1017, 51] width 12 height 12
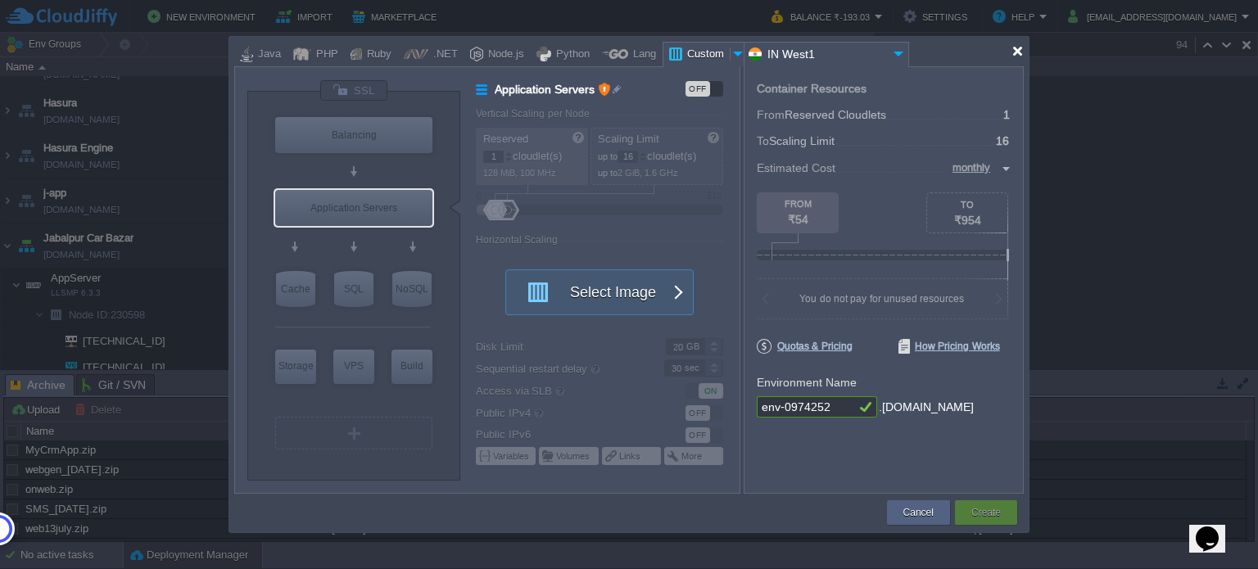
click at [1016, 48] on div at bounding box center [1017, 51] width 12 height 12
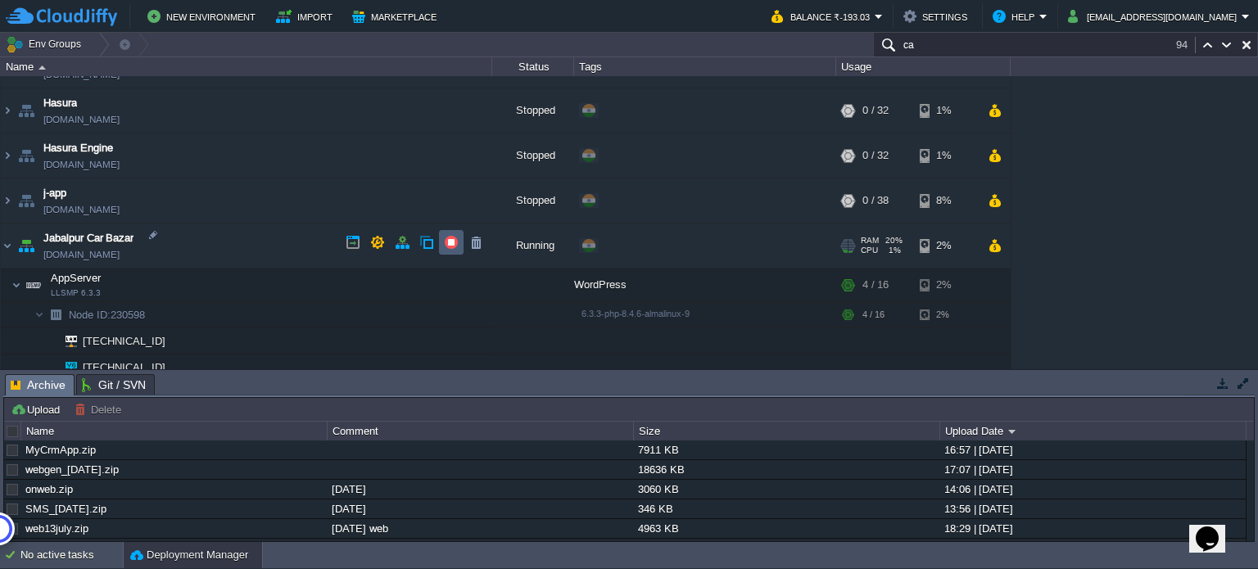
click at [450, 244] on button "button" at bounding box center [451, 242] width 15 height 15
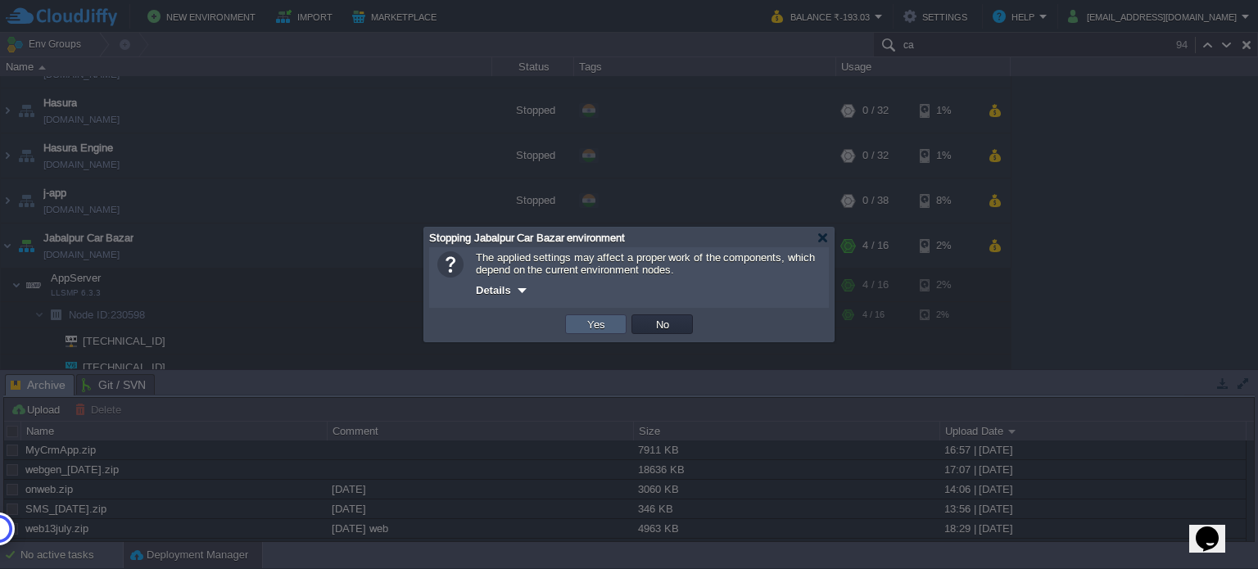
click at [580, 320] on td "Yes" at bounding box center [595, 325] width 61 height 20
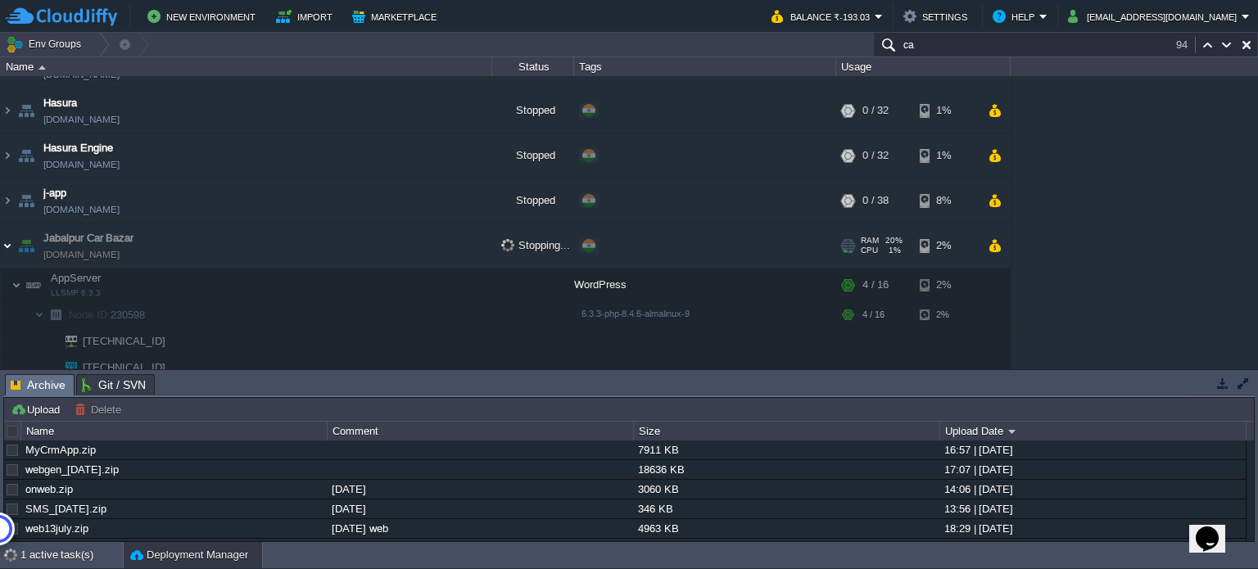
click at [3, 238] on img at bounding box center [7, 246] width 13 height 44
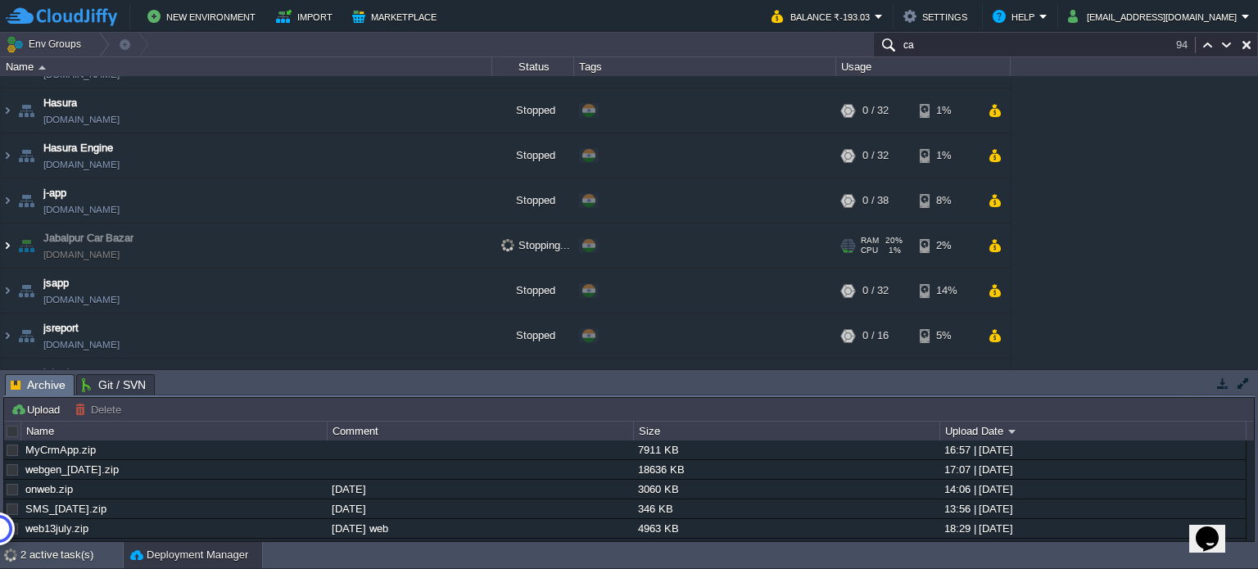
click at [7, 248] on img at bounding box center [7, 246] width 13 height 44
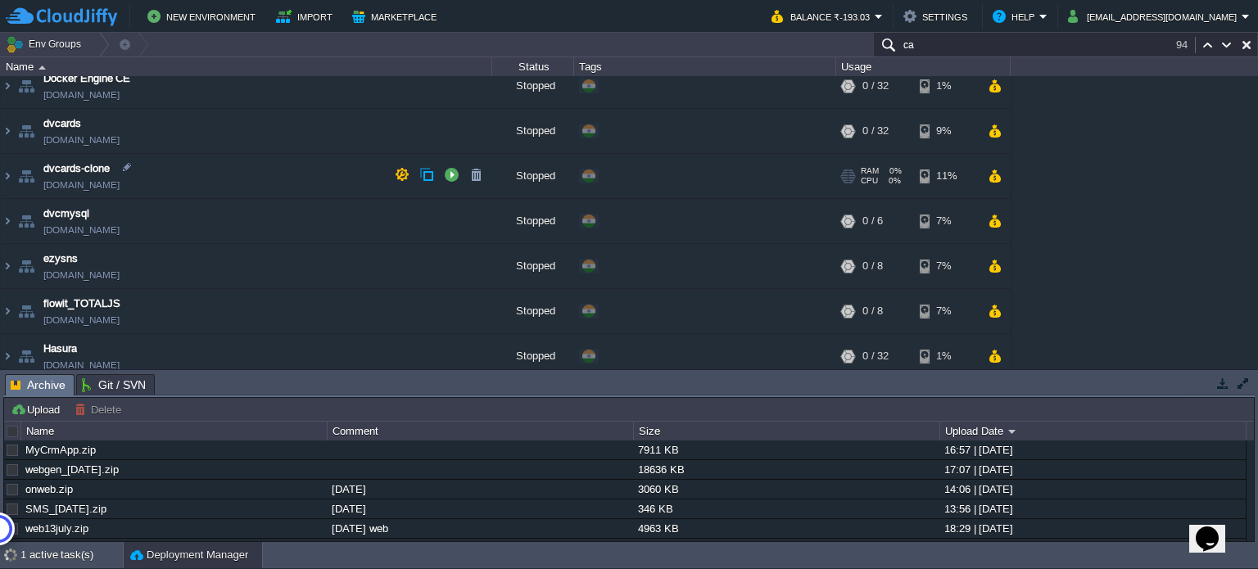
scroll to position [45, 0]
